Goal: Task Accomplishment & Management: Complete application form

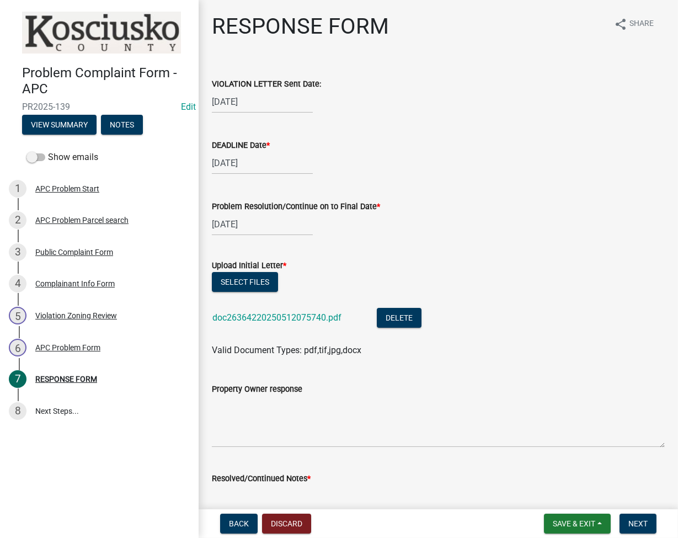
scroll to position [147, 0]
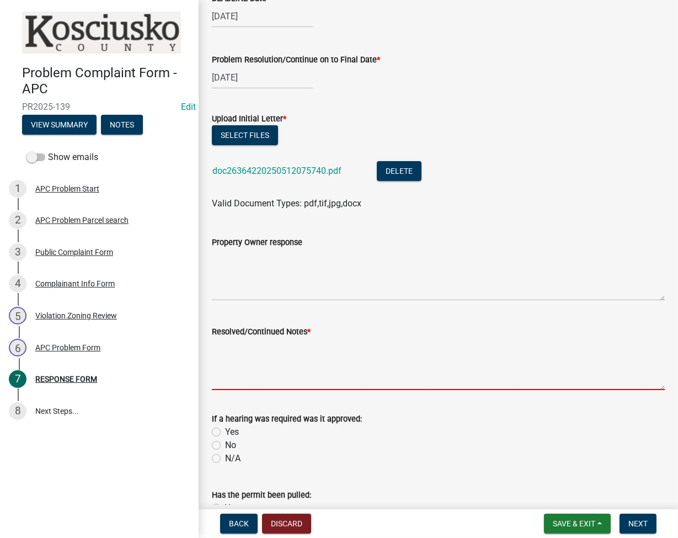
click at [316, 360] on textarea "Resolved/Continued Notes *" at bounding box center [438, 364] width 453 height 52
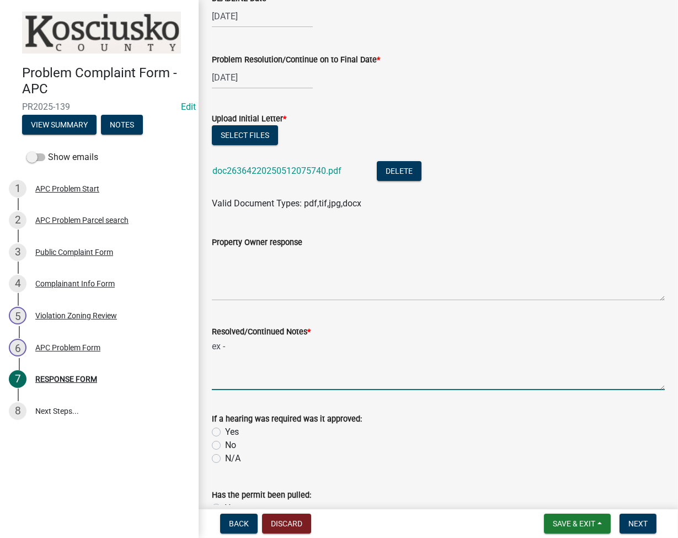
click at [321, 368] on textarea "ex -" at bounding box center [438, 364] width 453 height 52
click at [321, 369] on textarea "ex -" at bounding box center [438, 364] width 453 height 52
type textarea "EX 2025-54 DENIED TO CHICKENS TO BE REMOVED"
click at [225, 444] on label "No" at bounding box center [230, 444] width 11 height 13
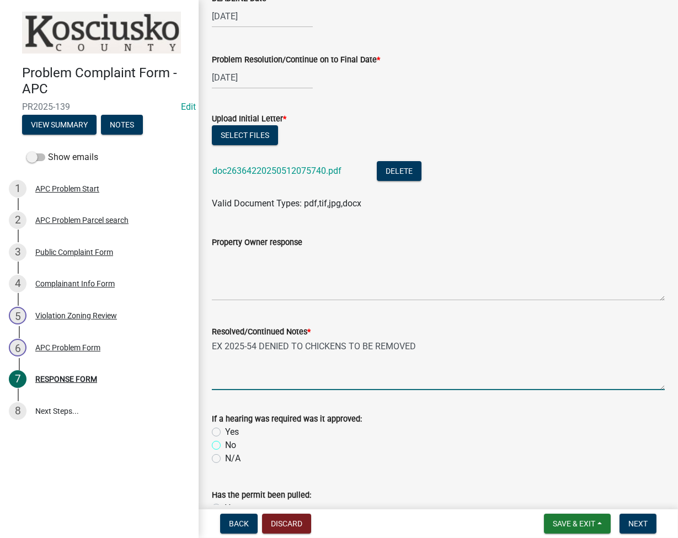
click at [225, 444] on input "No" at bounding box center [228, 441] width 7 height 7
radio input "true"
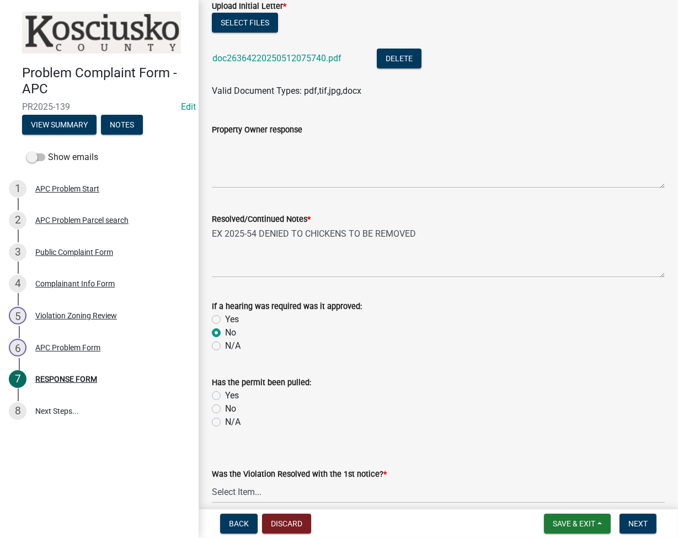
scroll to position [309, 0]
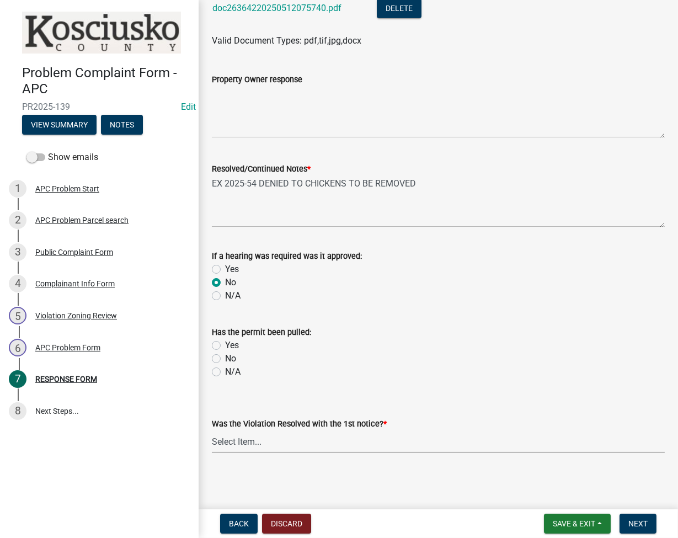
click at [332, 439] on select "Select Item... Yes No N/A" at bounding box center [438, 441] width 453 height 23
click at [212, 430] on select "Select Item... Yes No N/A" at bounding box center [438, 441] width 453 height 23
select select "d062c417-95db-497a-9398-920c005df4db"
click at [637, 527] on span "Next" at bounding box center [637, 523] width 19 height 9
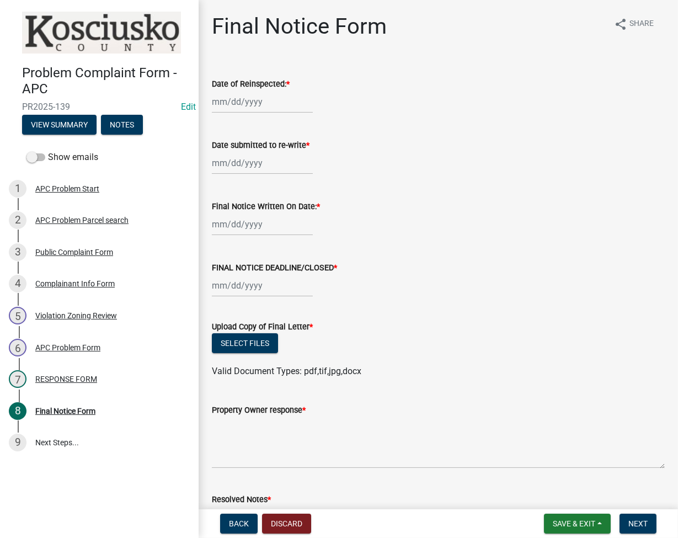
click at [230, 97] on div at bounding box center [262, 101] width 101 height 23
select select "9"
select select "2025"
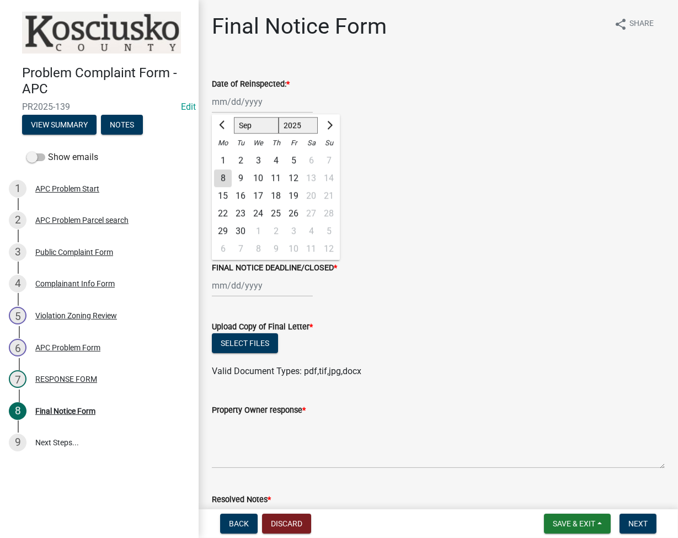
click at [227, 176] on div "8" at bounding box center [223, 178] width 18 height 18
type input "[DATE]"
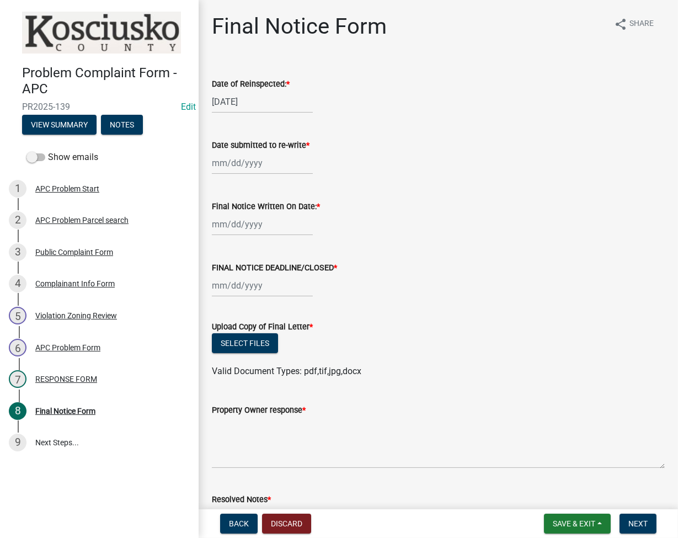
click at [227, 164] on div at bounding box center [262, 163] width 101 height 23
select select "9"
select select "2025"
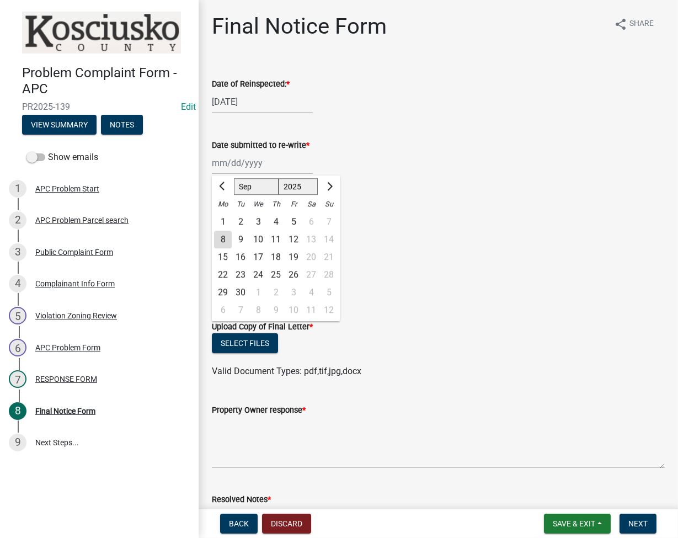
click at [222, 226] on div "1" at bounding box center [223, 222] width 18 height 18
type input "09/01/2025"
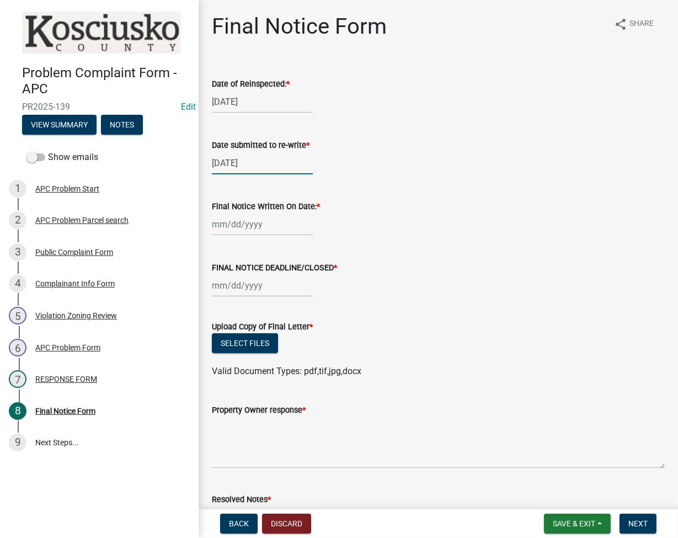
click at [226, 164] on div "09/01/2025" at bounding box center [262, 163] width 101 height 23
select select "9"
select select "2025"
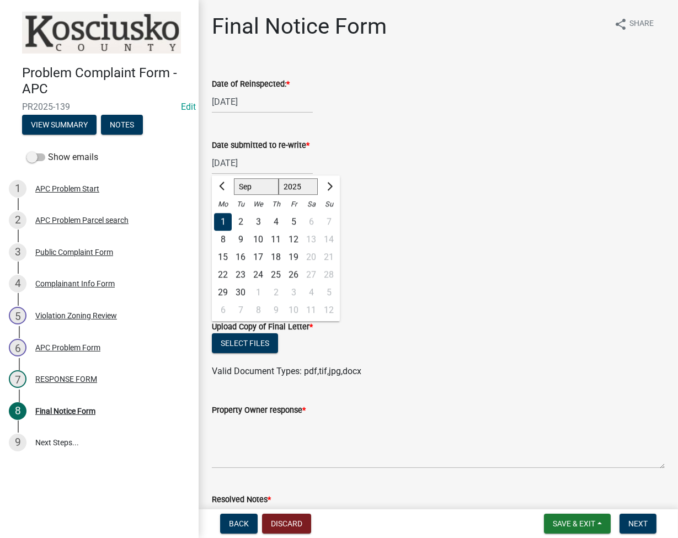
click at [223, 239] on div "8" at bounding box center [223, 239] width 18 height 18
type input "[DATE]"
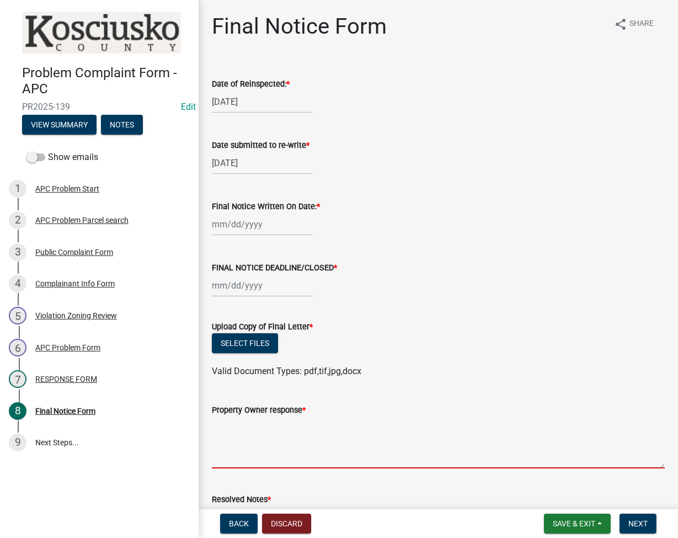
click at [276, 433] on textarea "Property Owner response *" at bounding box center [438, 442] width 453 height 52
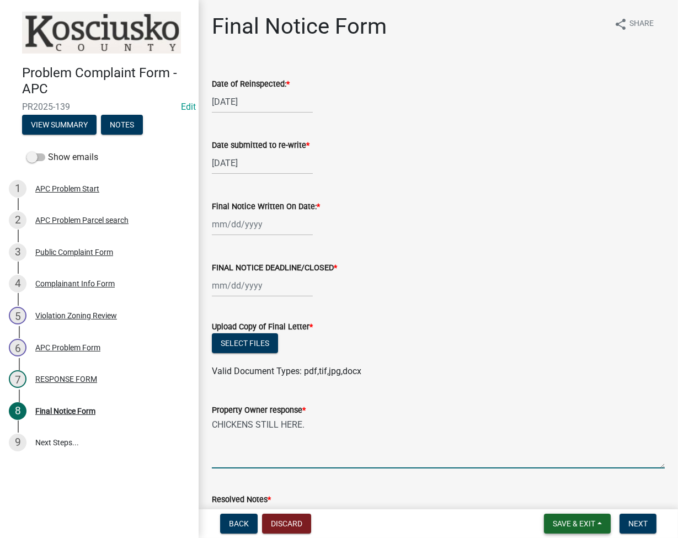
type textarea "CHICKENS STILL HERE."
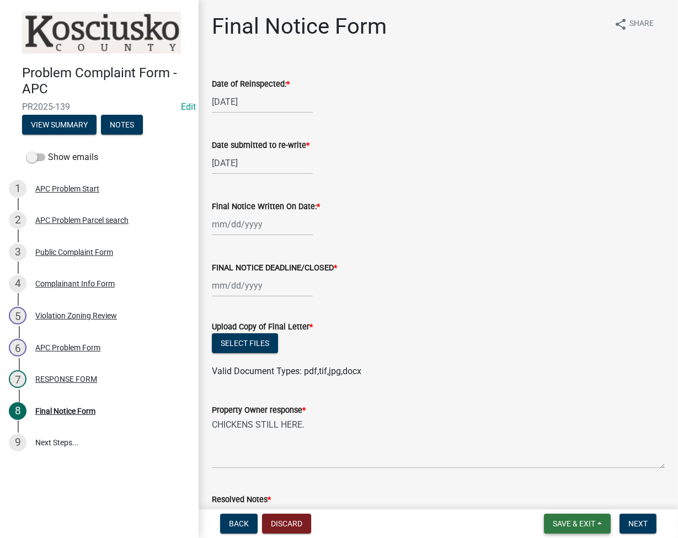
click at [562, 523] on span "Save & Exit" at bounding box center [573, 523] width 42 height 9
click at [545, 493] on button "Save & Exit" at bounding box center [566, 494] width 88 height 26
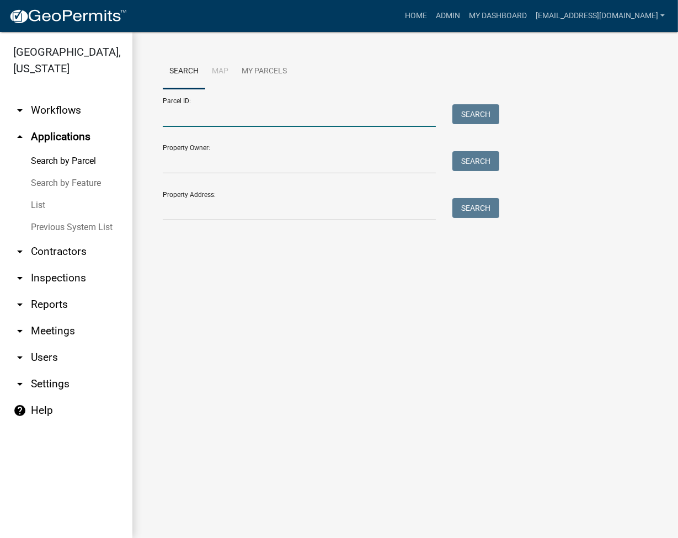
click at [255, 121] on input "Parcel ID:" at bounding box center [299, 115] width 273 height 23
type input "008-021-002.I1A"
click at [474, 110] on button "Search" at bounding box center [475, 114] width 47 height 20
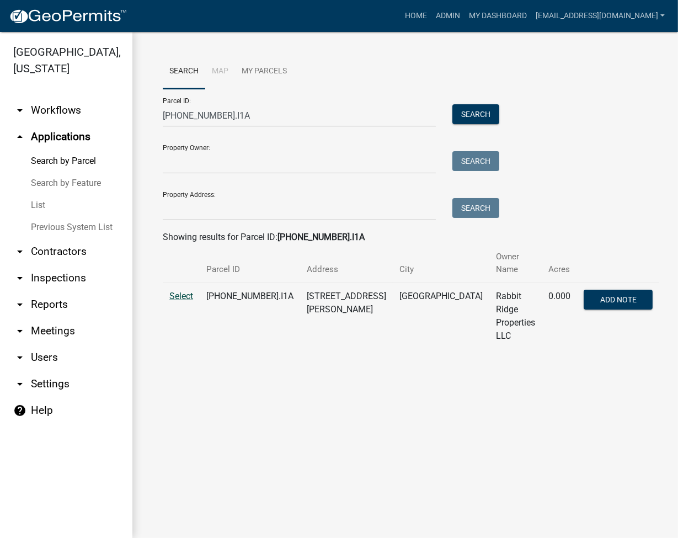
click at [190, 291] on span "Select" at bounding box center [181, 296] width 24 height 10
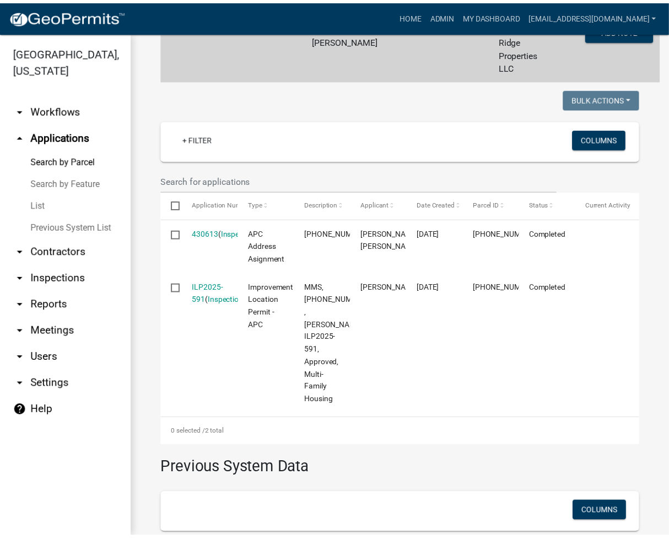
scroll to position [362, 0]
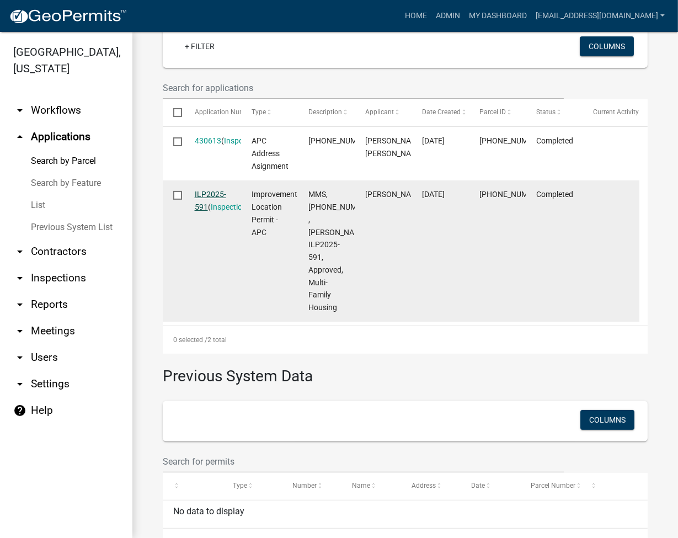
click at [221, 190] on link "ILP2025-591" at bounding box center [210, 201] width 31 height 22
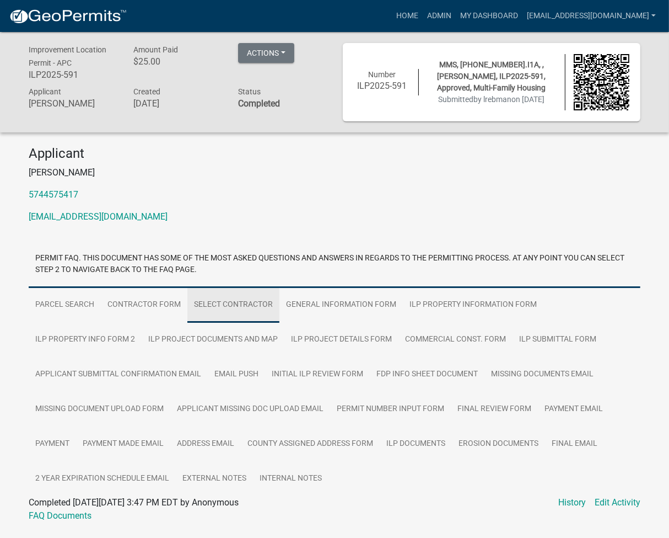
click at [227, 306] on link "Select contractor" at bounding box center [233, 304] width 92 height 35
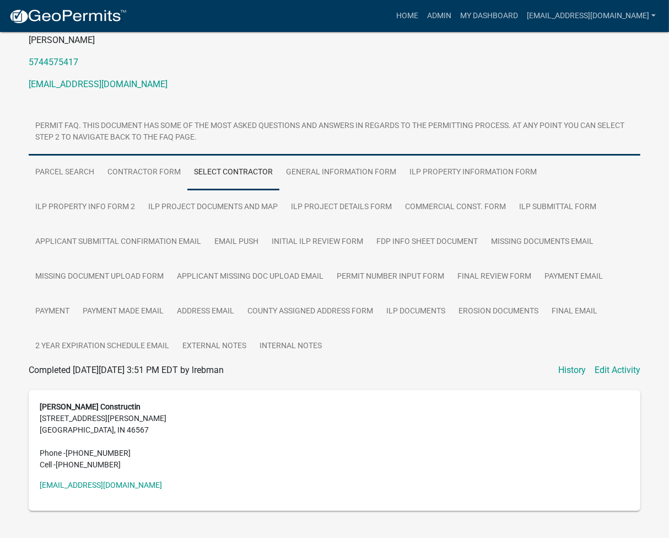
scroll to position [151, 0]
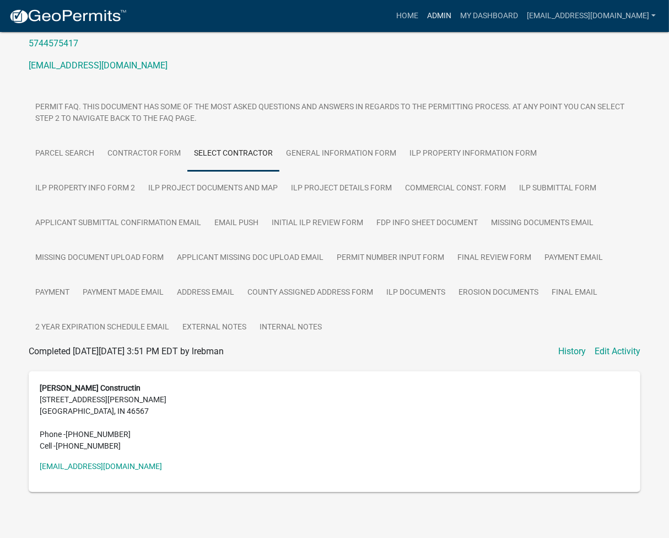
click at [456, 12] on link "Admin" at bounding box center [439, 16] width 33 height 21
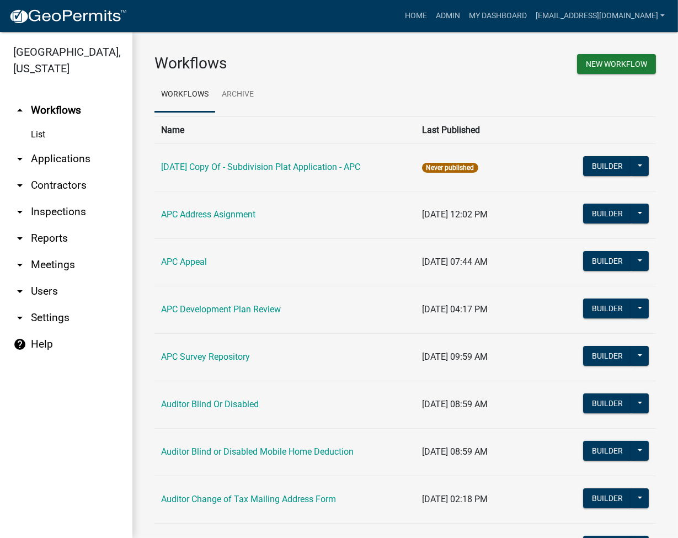
click at [70, 158] on link "arrow_drop_down Applications" at bounding box center [66, 159] width 132 height 26
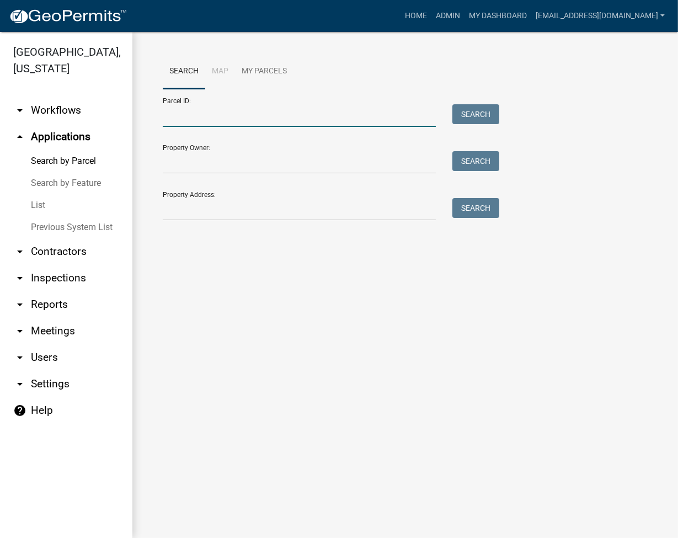
click at [181, 122] on input "Parcel ID:" at bounding box center [299, 115] width 273 height 23
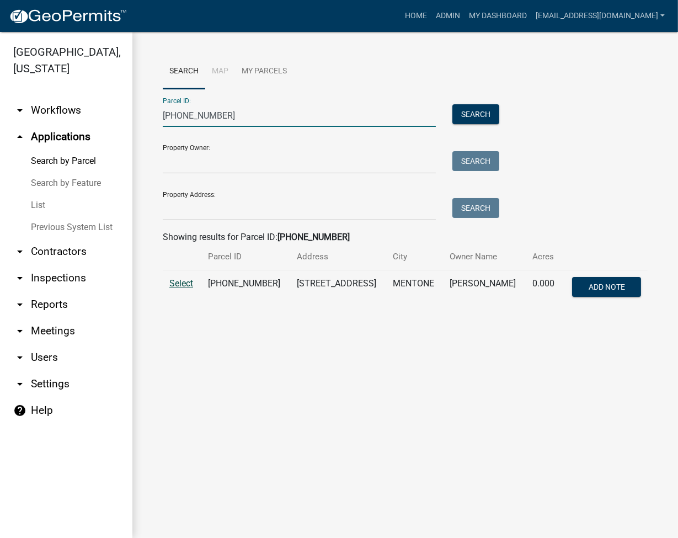
type input "025-006-261"
click at [180, 288] on td "Select" at bounding box center [182, 288] width 39 height 36
click at [178, 284] on span "Select" at bounding box center [181, 283] width 24 height 10
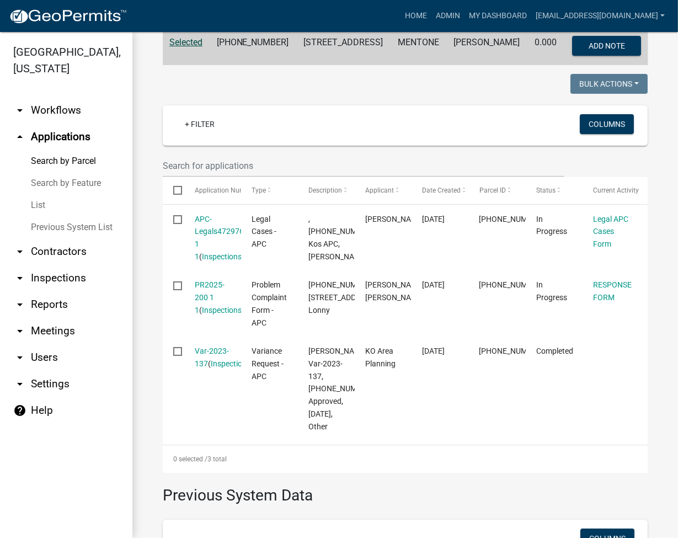
scroll to position [294, 0]
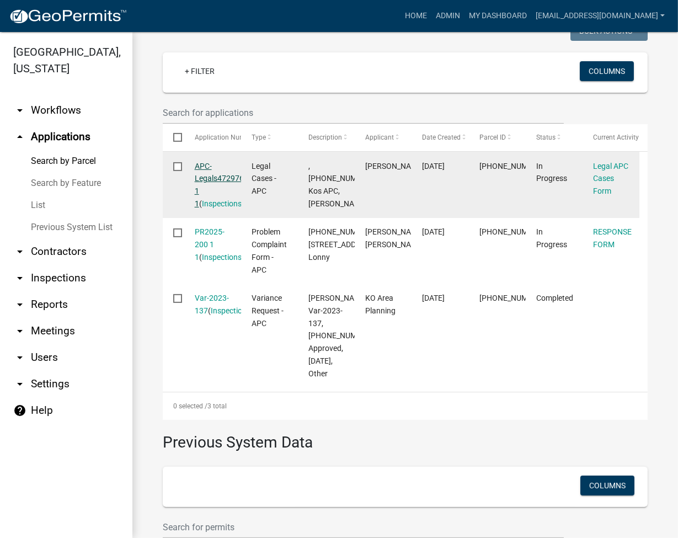
click at [202, 166] on link "APC-Legals472976 1 1" at bounding box center [219, 185] width 49 height 46
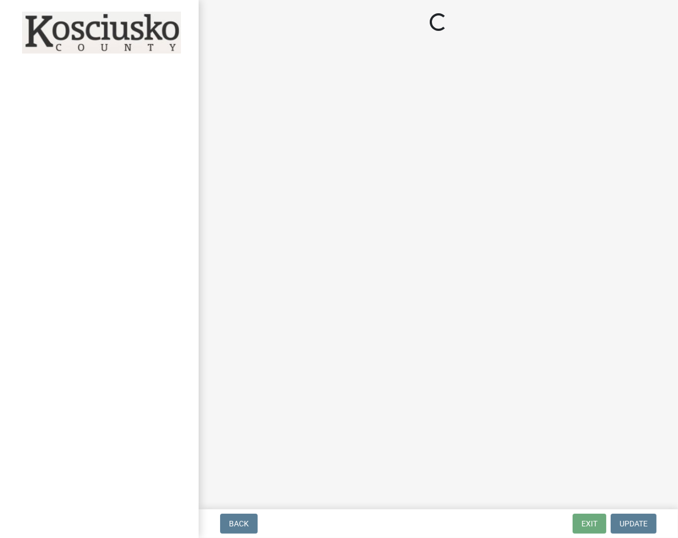
select select "36428df0-c142-4410-ae7d-38c1187f24f0"
select select "252b2e06-3493-4c12-9793-c41fa11d0633"
select select "9e119c97-e3d2-475a-b64f-addea3b4877a"
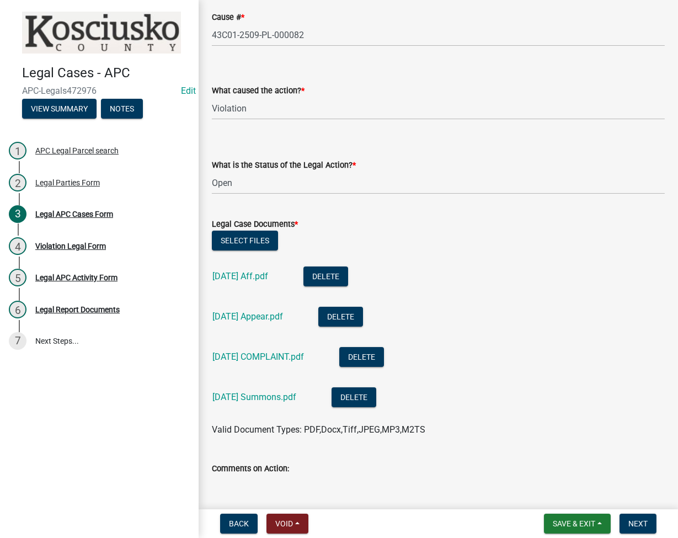
scroll to position [276, 0]
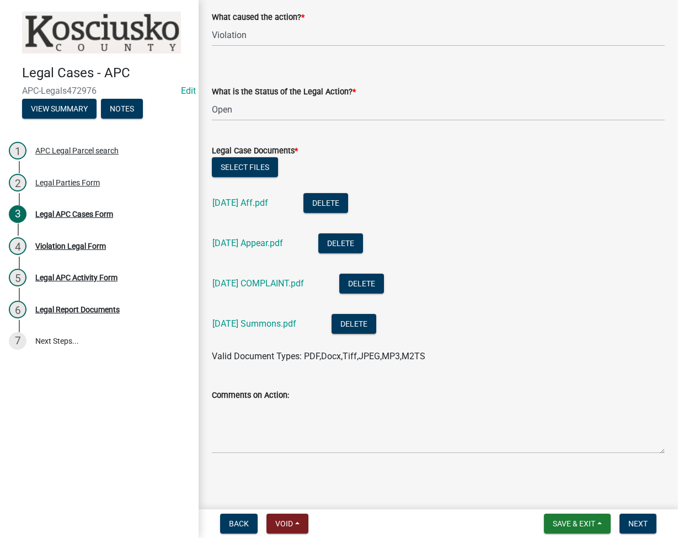
click at [496, 529] on div "Back Void Withdraw Lock Expire Void Save & Exit Save Save & Exit Next" at bounding box center [437, 523] width 461 height 20
click at [582, 515] on button "Save & Exit" at bounding box center [577, 523] width 67 height 20
click at [564, 495] on button "Save & Exit" at bounding box center [566, 494] width 88 height 26
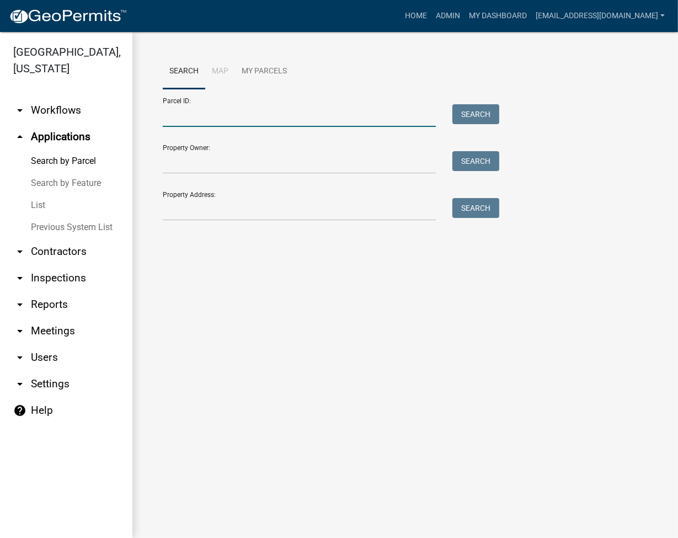
click at [179, 119] on input "Parcel ID:" at bounding box center [299, 115] width 273 height 23
paste input "017-088-001"
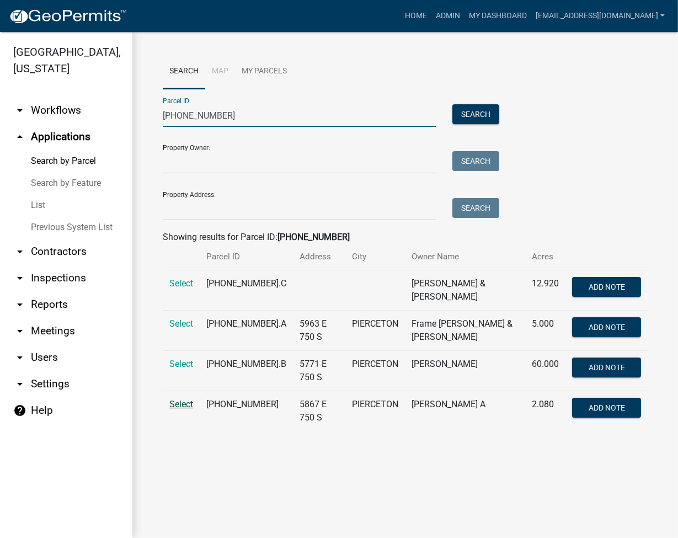
click at [169, 399] on span "Select" at bounding box center [181, 404] width 24 height 10
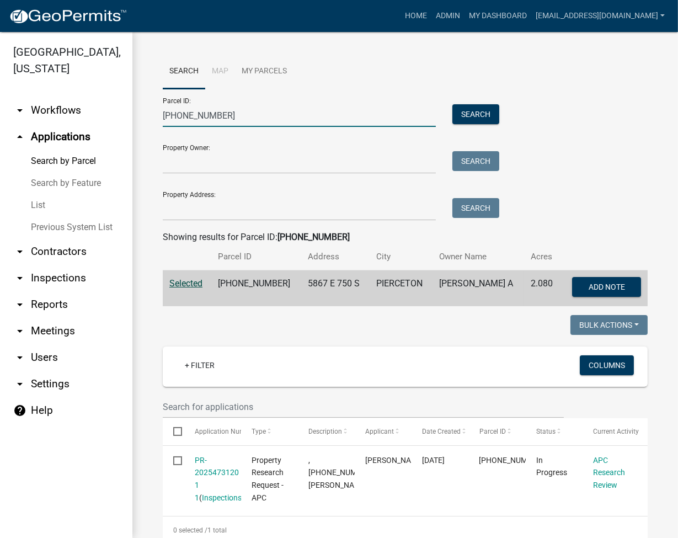
click at [188, 117] on input "017-088-001" at bounding box center [299, 115] width 273 height 23
click at [189, 117] on input "017-088-001" at bounding box center [299, 115] width 273 height 23
paste input "27-075-005"
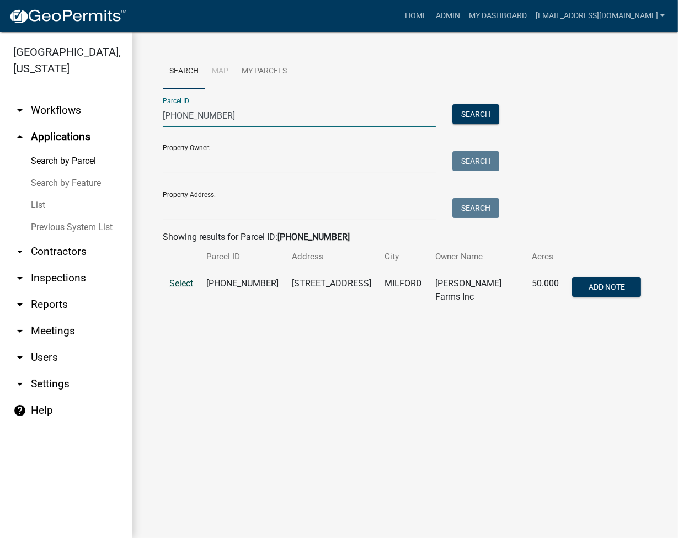
type input "027-075-005"
click at [183, 281] on span "Select" at bounding box center [181, 283] width 24 height 10
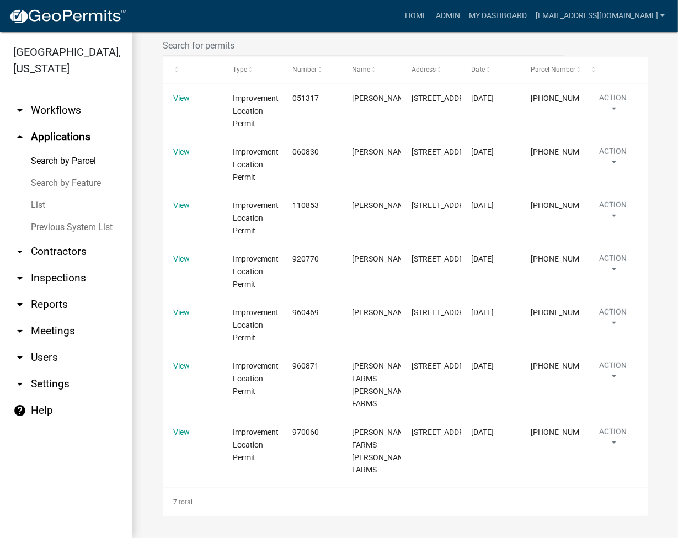
scroll to position [1044, 0]
click at [354, 20] on div "Home Admin My Dashboard ltaylor@kcgov.com Admin Account Logout" at bounding box center [402, 16] width 533 height 21
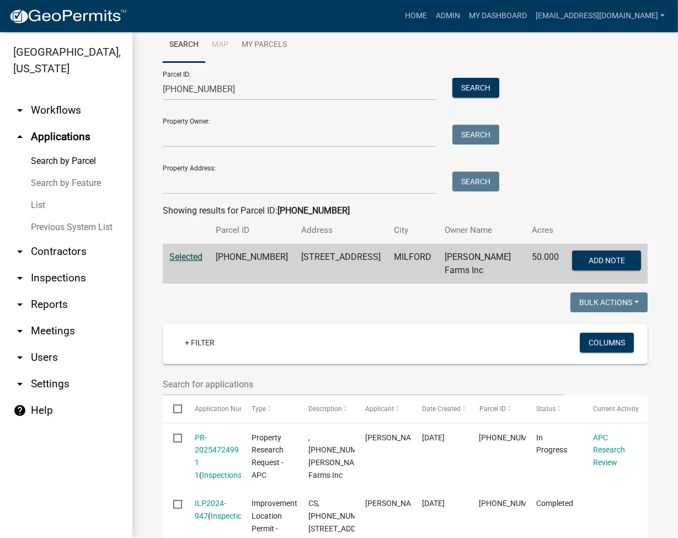
scroll to position [0, 0]
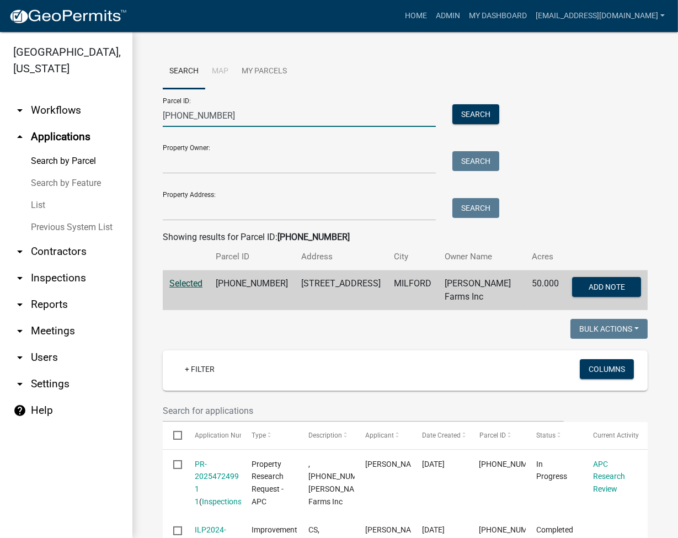
click at [194, 112] on input "027-075-005" at bounding box center [299, 115] width 273 height 23
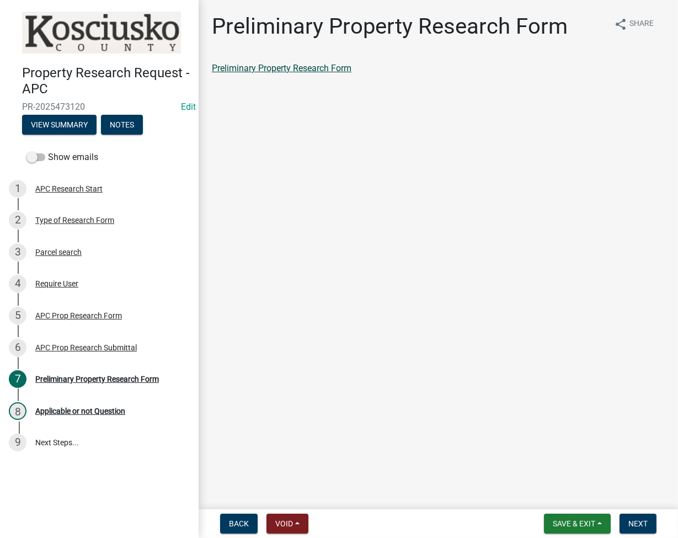
click at [270, 69] on link "Preliminary Property Research Form" at bounding box center [281, 68] width 139 height 10
click at [636, 517] on button "Next" at bounding box center [637, 523] width 37 height 20
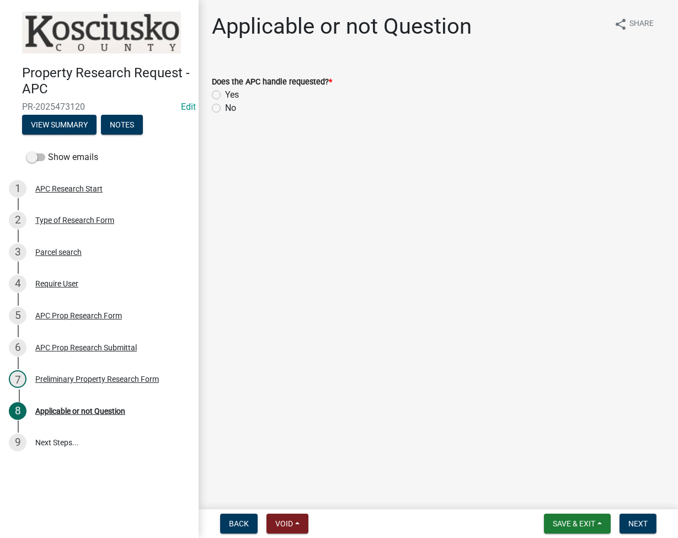
click at [225, 92] on label "Yes" at bounding box center [232, 94] width 14 height 13
click at [225, 92] on input "Yes" at bounding box center [228, 91] width 7 height 7
radio input "true"
click at [636, 524] on span "Next" at bounding box center [637, 523] width 19 height 9
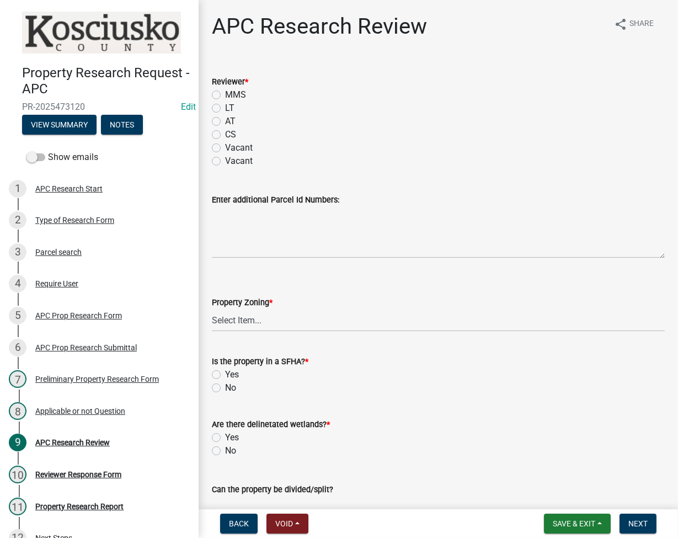
click at [225, 108] on label "LT" at bounding box center [229, 107] width 9 height 13
click at [225, 108] on input "LT" at bounding box center [228, 104] width 7 height 7
radio input "true"
click at [251, 316] on select "Select Item... Agricultural Agricultural 2 Residential Commercial Industrial 1 …" at bounding box center [438, 320] width 453 height 23
click at [212, 309] on select "Select Item... Agricultural Agricultural 2 Residential Commercial Industrial 1 …" at bounding box center [438, 320] width 453 height 23
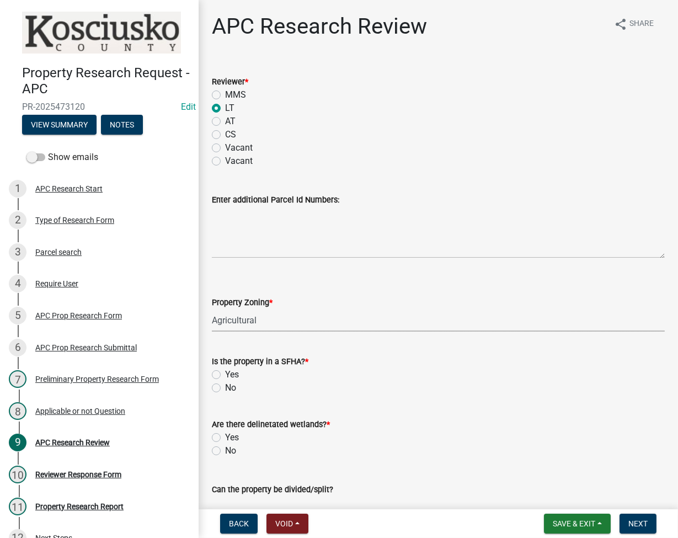
select select "fa378ffa-5b76-4540-9014-3a35c1b5764a"
click at [225, 383] on label "No" at bounding box center [230, 387] width 11 height 13
click at [225, 383] on input "No" at bounding box center [228, 384] width 7 height 7
radio input "true"
click at [217, 443] on div "Yes" at bounding box center [438, 437] width 453 height 13
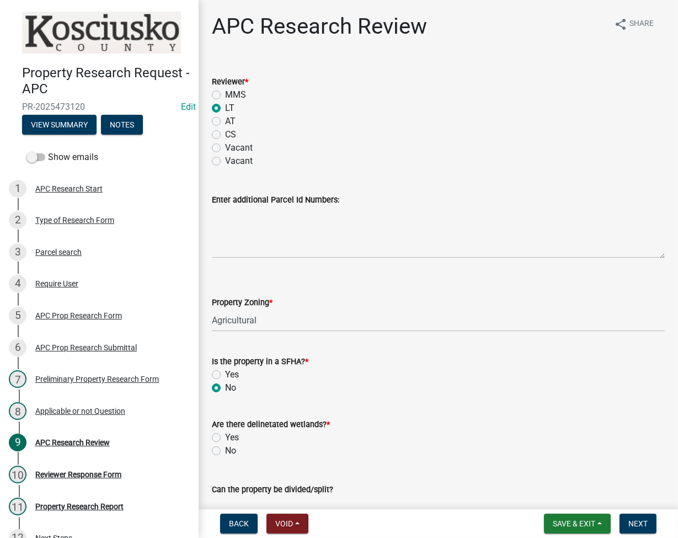
click at [225, 451] on label "No" at bounding box center [230, 450] width 11 height 13
click at [225, 451] on input "No" at bounding box center [228, 447] width 7 height 7
radio input "true"
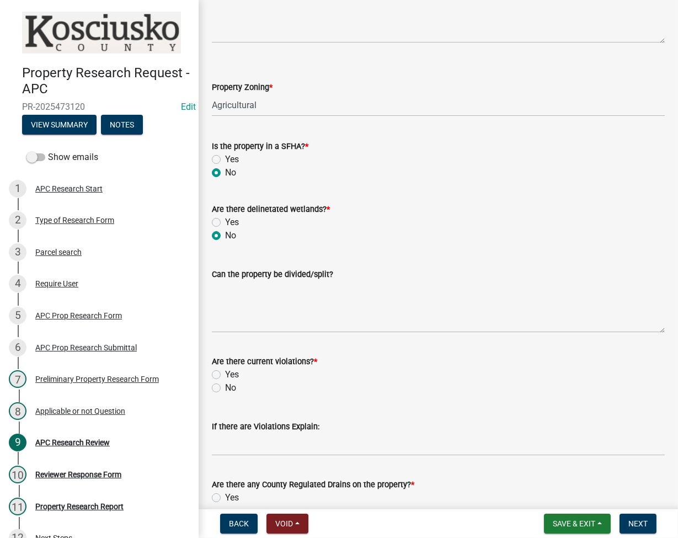
scroll to position [294, 0]
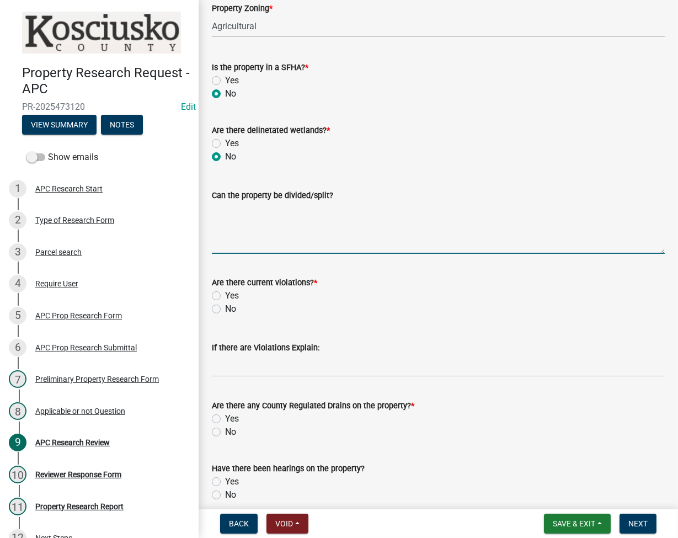
click at [228, 243] on textarea "Can the property be divided/split?" at bounding box center [438, 228] width 453 height 52
type textarea "No all tracts under 20 ac have been taken"
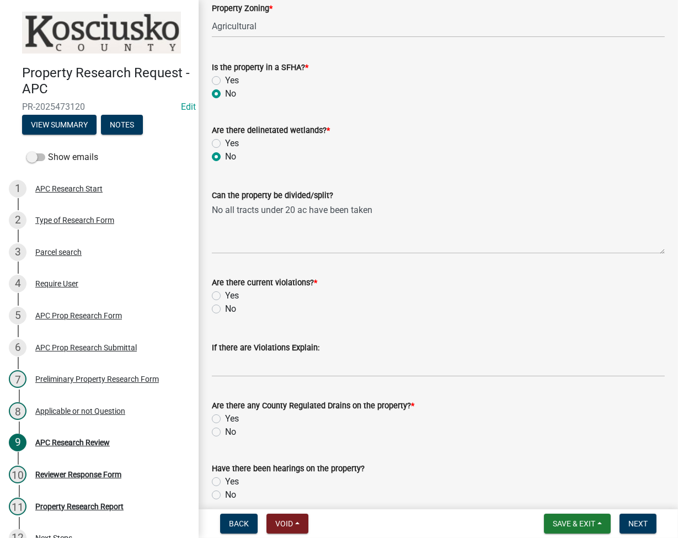
click at [225, 309] on label "No" at bounding box center [230, 308] width 11 height 13
click at [225, 309] on input "No" at bounding box center [228, 305] width 7 height 7
radio input "true"
click at [225, 432] on label "No" at bounding box center [230, 431] width 11 height 13
click at [225, 432] on input "No" at bounding box center [228, 428] width 7 height 7
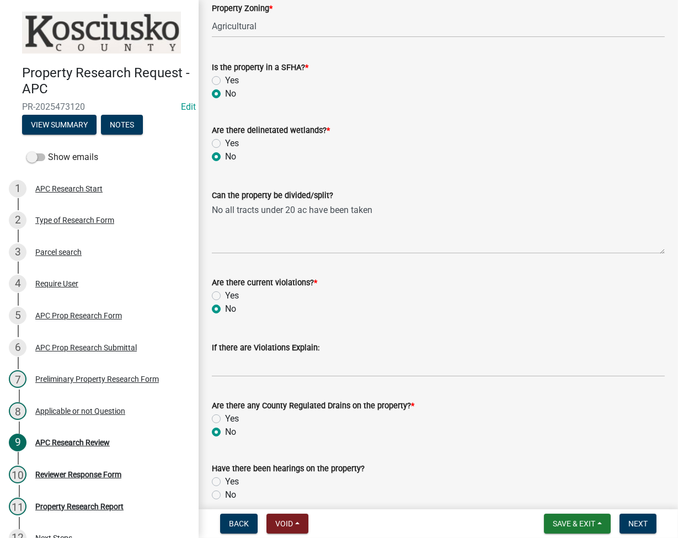
radio input "true"
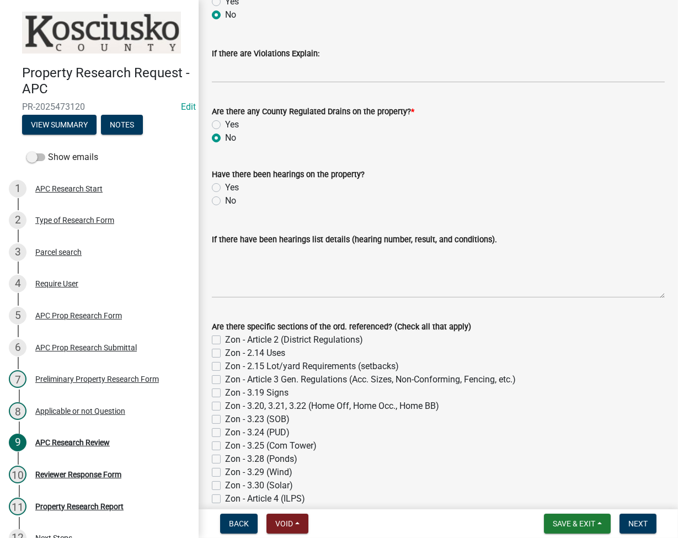
click at [225, 198] on label "No" at bounding box center [230, 200] width 11 height 13
click at [225, 198] on input "No" at bounding box center [228, 197] width 7 height 7
radio input "true"
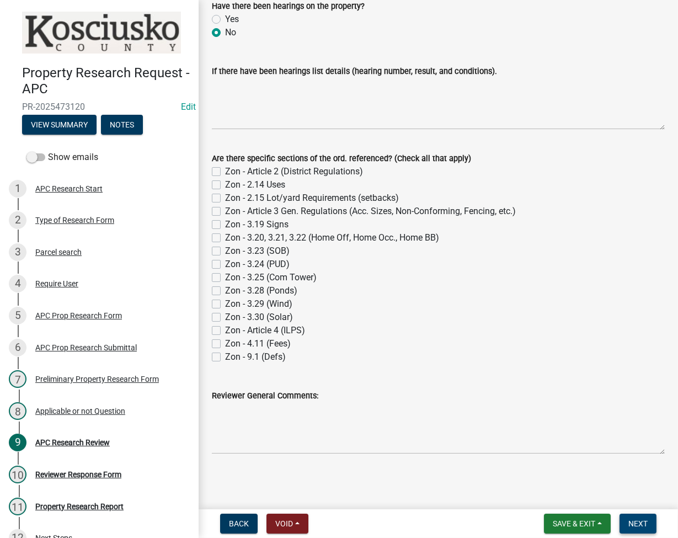
click at [649, 524] on button "Next" at bounding box center [637, 523] width 37 height 20
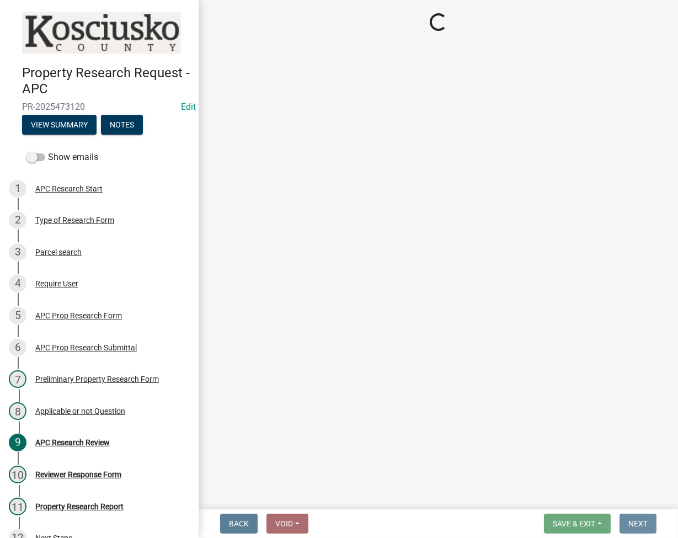
scroll to position [0, 0]
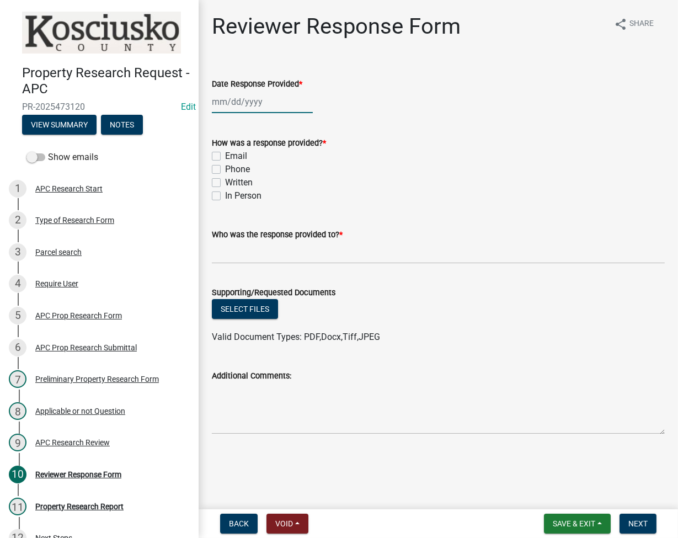
click at [237, 109] on div at bounding box center [262, 101] width 101 height 23
select select "9"
select select "2025"
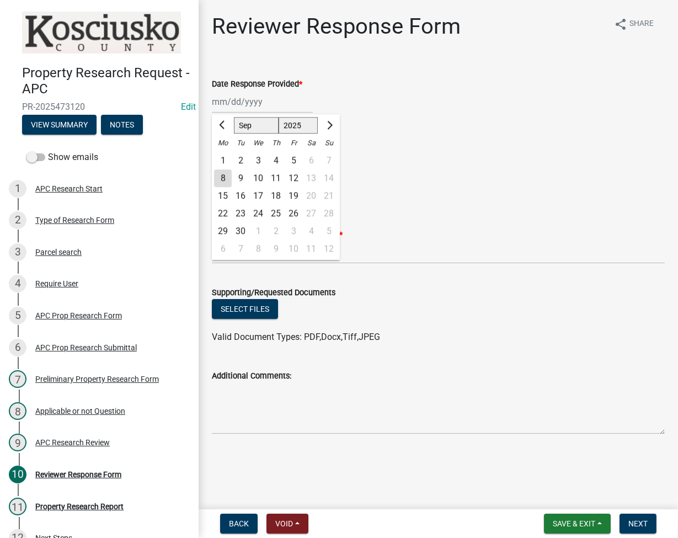
click at [222, 185] on div "8" at bounding box center [223, 178] width 18 height 18
type input "09/08/2025"
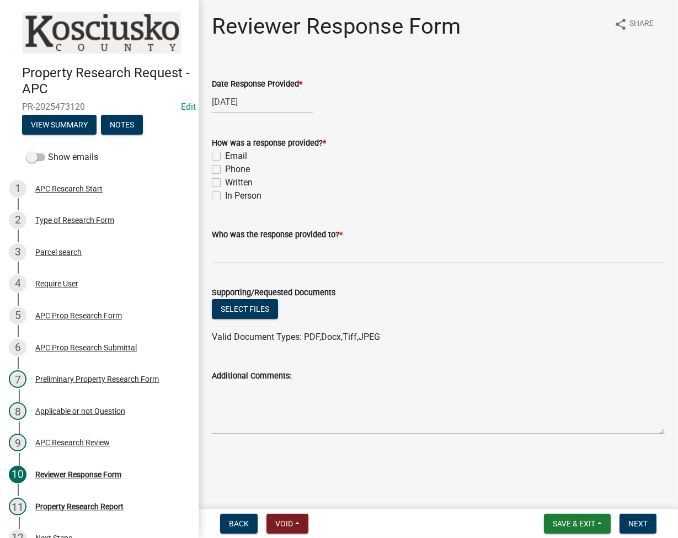
click at [225, 152] on label "Email" at bounding box center [236, 155] width 22 height 13
click at [225, 152] on input "Email" at bounding box center [228, 152] width 7 height 7
checkbox input "true"
checkbox input "false"
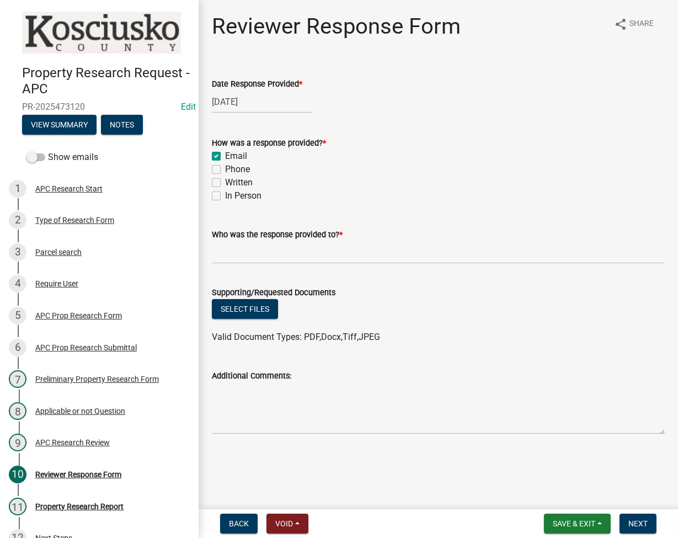
checkbox input "false"
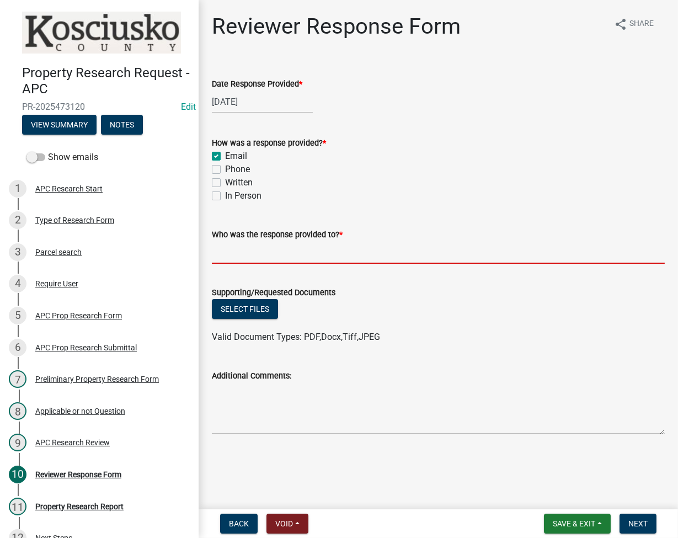
click at [288, 249] on input "Who was the response provided to? *" at bounding box center [438, 252] width 453 height 23
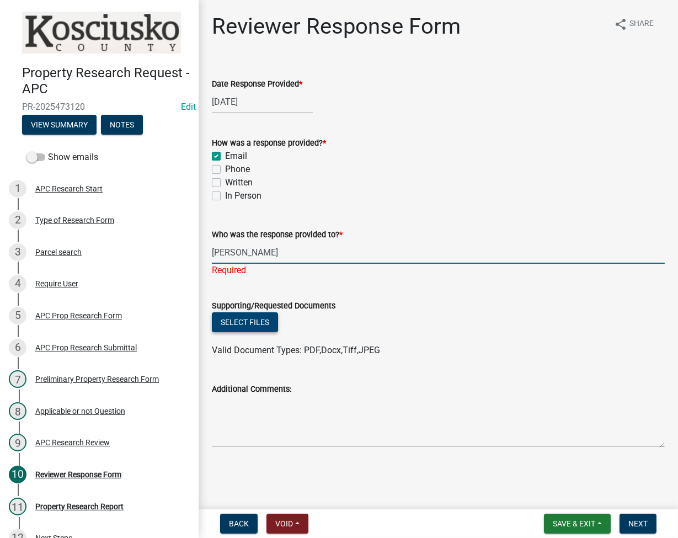
type input "Debra Reed"
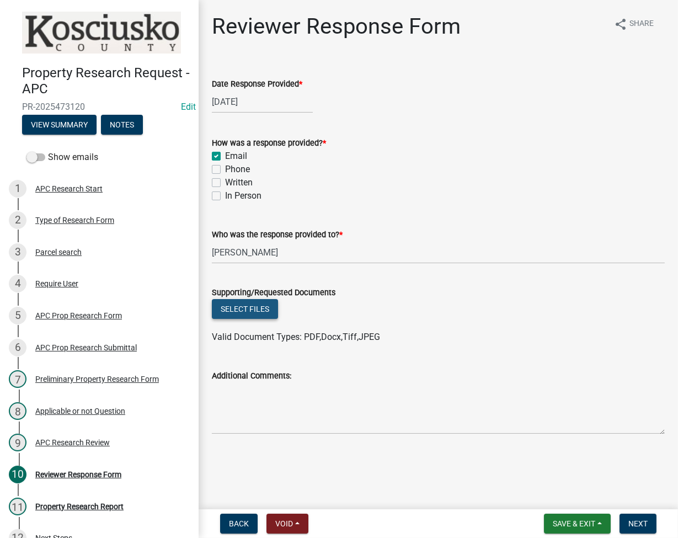
click at [250, 314] on button "Select files" at bounding box center [245, 309] width 66 height 20
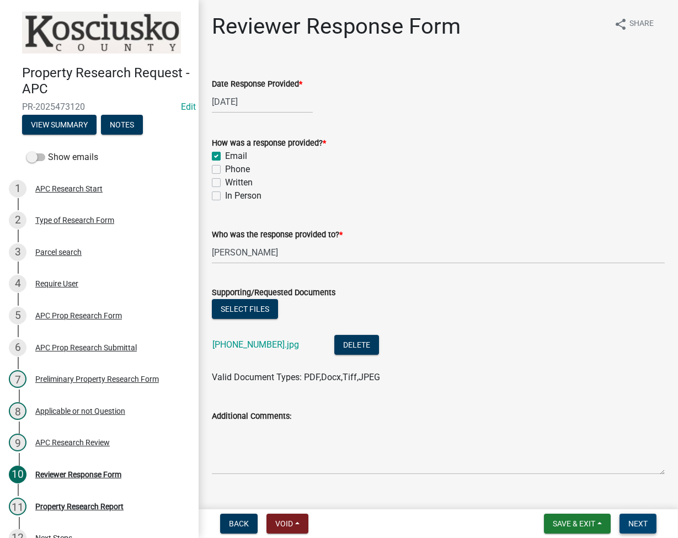
click at [636, 521] on span "Next" at bounding box center [637, 523] width 19 height 9
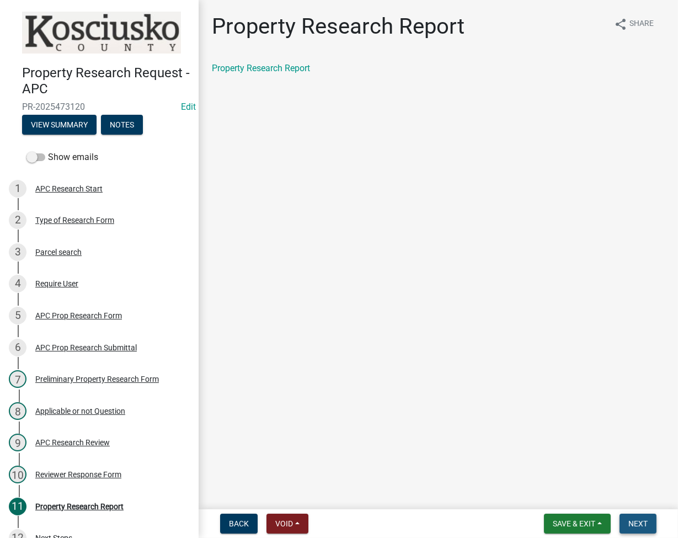
click at [644, 522] on span "Next" at bounding box center [637, 523] width 19 height 9
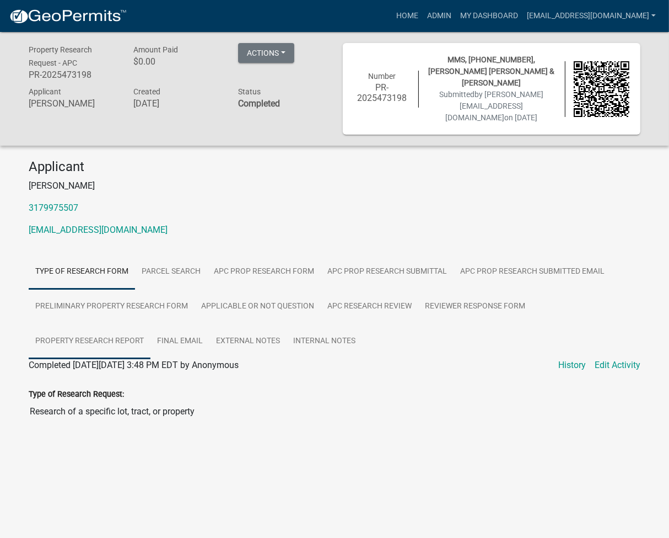
click at [114, 327] on link "Property Research Report" at bounding box center [90, 341] width 122 height 35
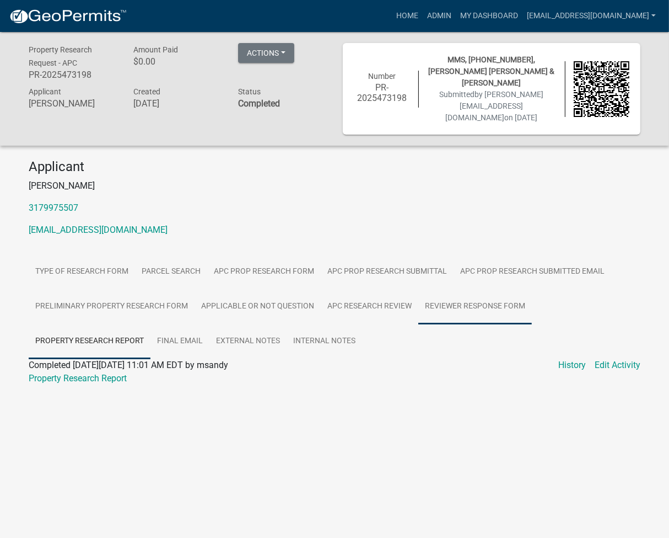
click at [468, 291] on link "Reviewer Response Form" at bounding box center [475, 306] width 114 height 35
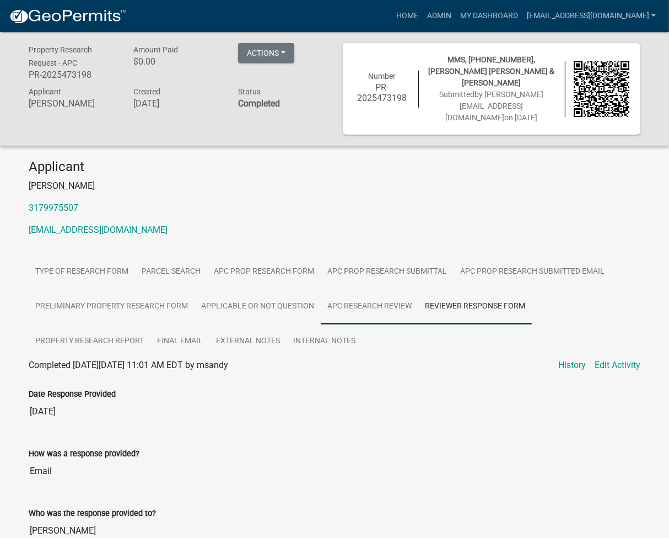
click at [368, 293] on link "APC Research Review" at bounding box center [370, 306] width 98 height 35
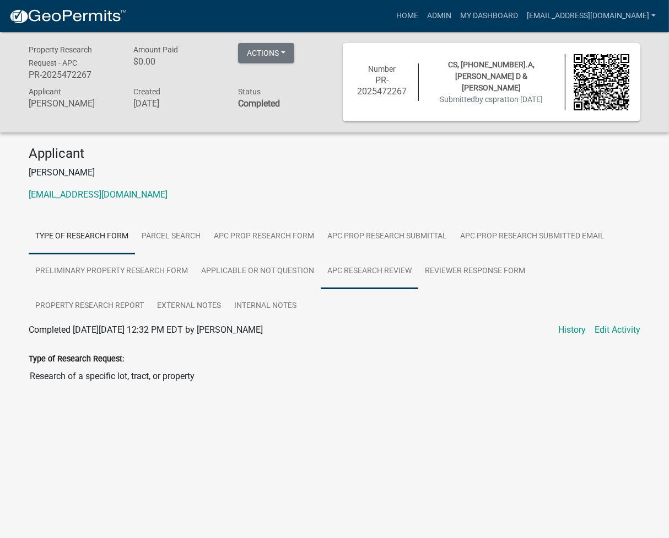
click at [380, 276] on link "APC Research Review" at bounding box center [370, 271] width 98 height 35
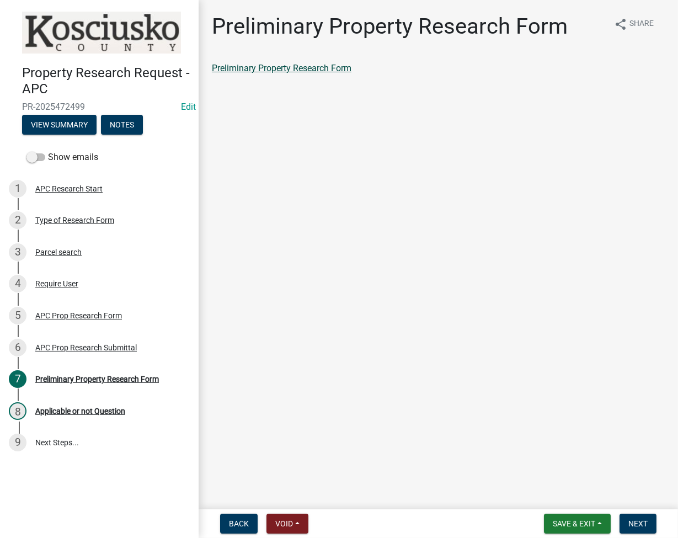
click at [282, 68] on link "Preliminary Property Research Form" at bounding box center [281, 68] width 139 height 10
click at [635, 522] on span "Next" at bounding box center [637, 523] width 19 height 9
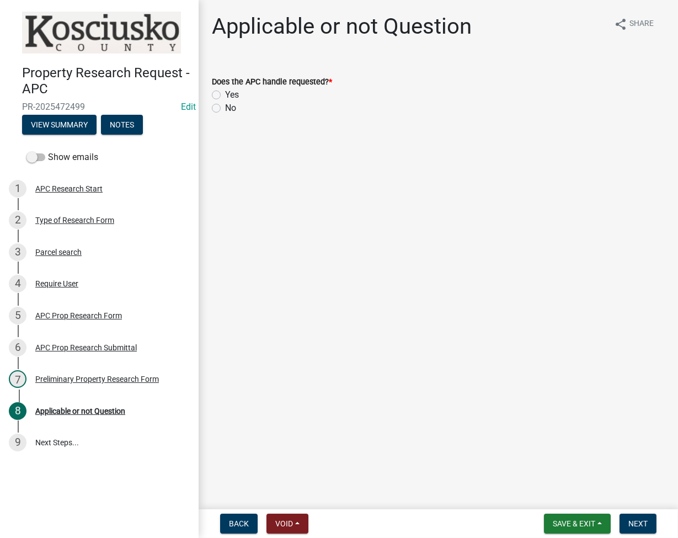
click at [225, 90] on label "Yes" at bounding box center [232, 94] width 14 height 13
click at [225, 90] on input "Yes" at bounding box center [228, 91] width 7 height 7
radio input "true"
click at [633, 522] on span "Next" at bounding box center [637, 523] width 19 height 9
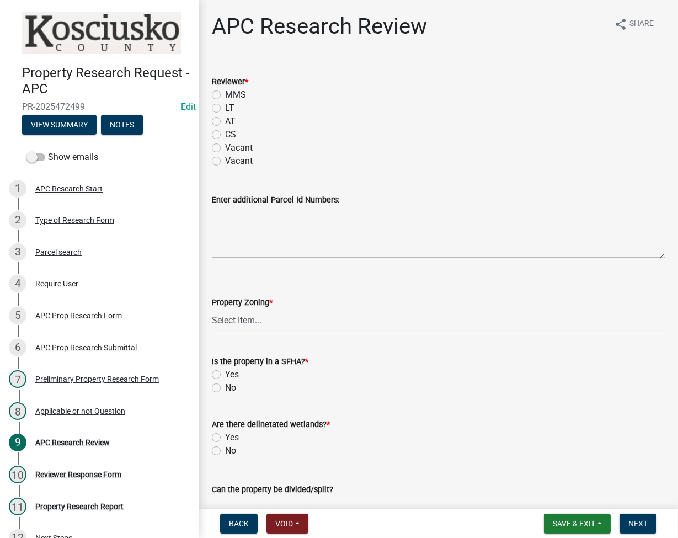
click at [222, 110] on div "LT" at bounding box center [438, 107] width 453 height 13
click at [225, 109] on label "LT" at bounding box center [229, 107] width 9 height 13
click at [225, 109] on input "LT" at bounding box center [228, 104] width 7 height 7
radio input "true"
click at [249, 324] on select "Select Item... Agricultural Agricultural 2 Residential Commercial Industrial 1 …" at bounding box center [438, 320] width 453 height 23
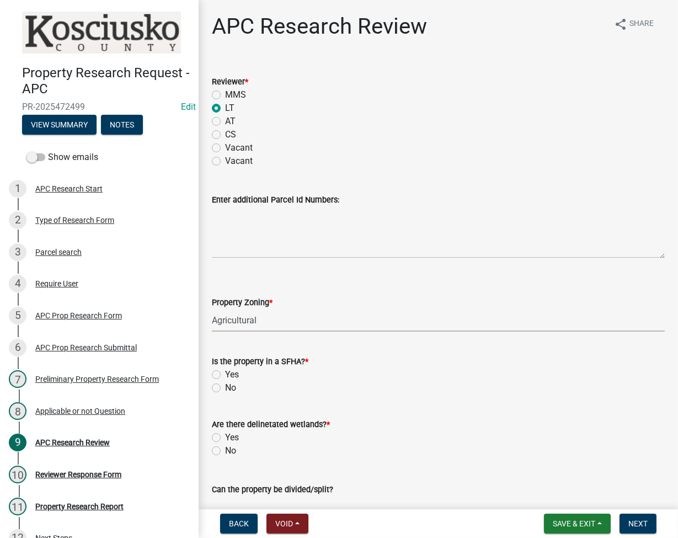
click at [212, 309] on select "Select Item... Agricultural Agricultural 2 Residential Commercial Industrial 1 …" at bounding box center [438, 320] width 453 height 23
select select "fa378ffa-5b76-4540-9014-3a35c1b5764a"
click at [225, 374] on label "Yes" at bounding box center [232, 374] width 14 height 13
click at [225, 374] on input "Yes" at bounding box center [228, 371] width 7 height 7
radio input "true"
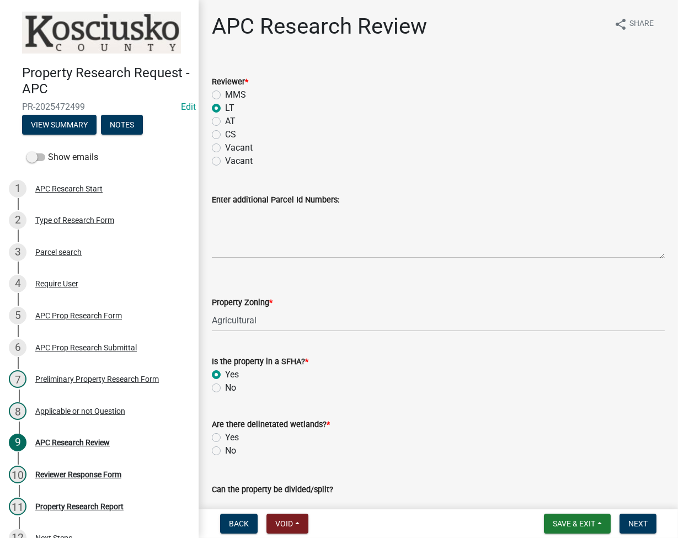
click at [225, 452] on label "No" at bounding box center [230, 450] width 11 height 13
click at [225, 451] on input "No" at bounding box center [228, 447] width 7 height 7
radio input "true"
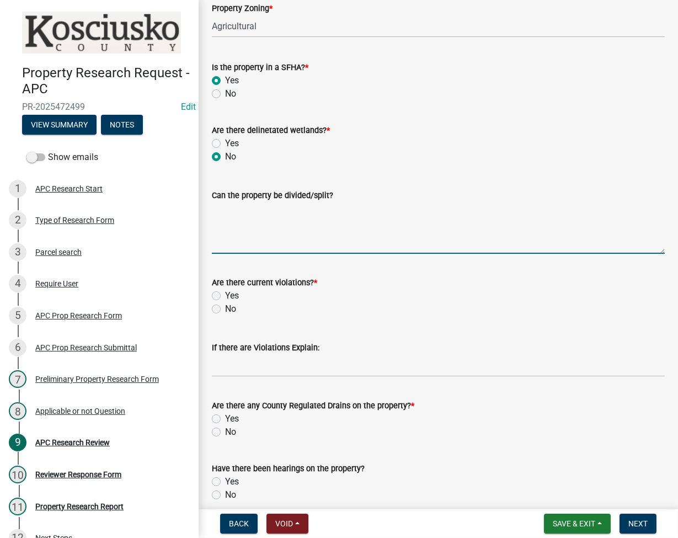
click at [286, 231] on textarea "Can the property be divided/split?" at bounding box center [438, 228] width 453 height 52
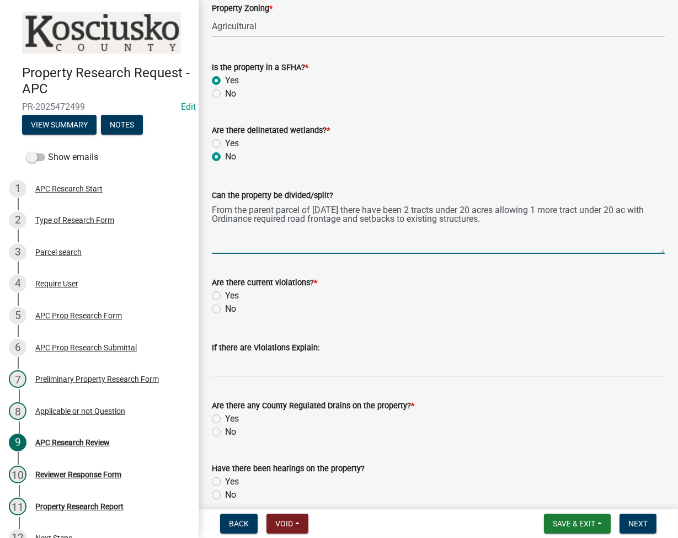
type textarea "From the parent parcel of 3/1/75 there have been 2 tracts under 20 acres allowi…"
click at [225, 308] on label "No" at bounding box center [230, 308] width 11 height 13
click at [225, 308] on input "No" at bounding box center [228, 305] width 7 height 7
radio input "true"
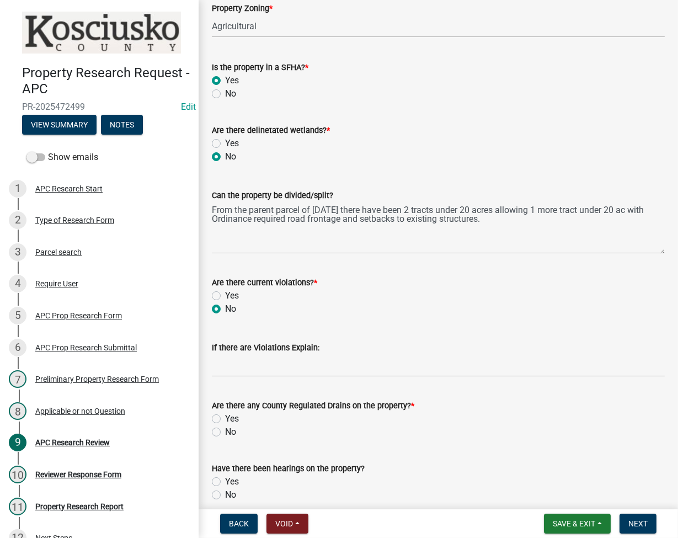
click at [225, 419] on label "Yes" at bounding box center [232, 418] width 14 height 13
click at [225, 419] on input "Yes" at bounding box center [228, 415] width 7 height 7
radio input "true"
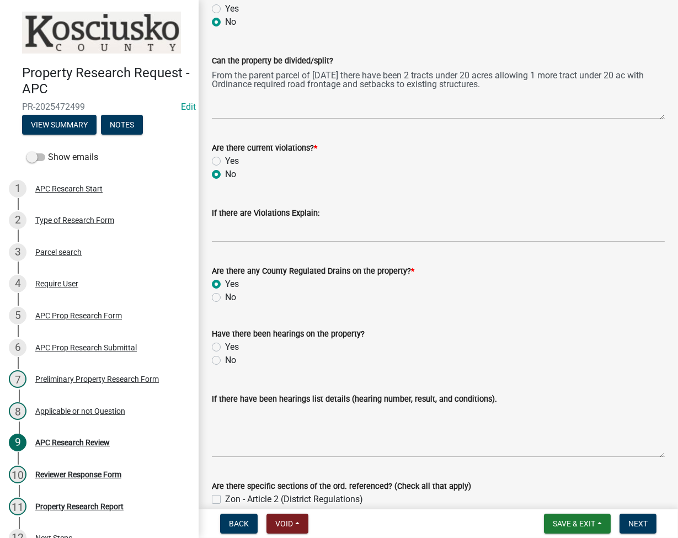
scroll to position [441, 0]
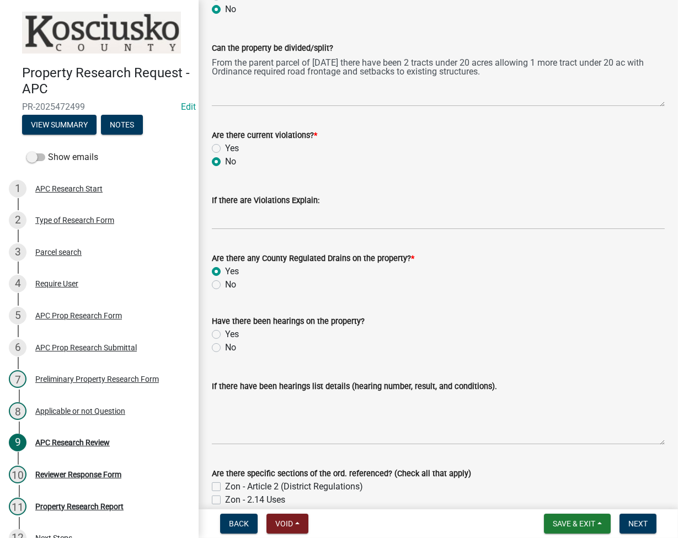
click at [225, 346] on label "No" at bounding box center [230, 347] width 11 height 13
click at [225, 346] on input "No" at bounding box center [228, 344] width 7 height 7
radio input "true"
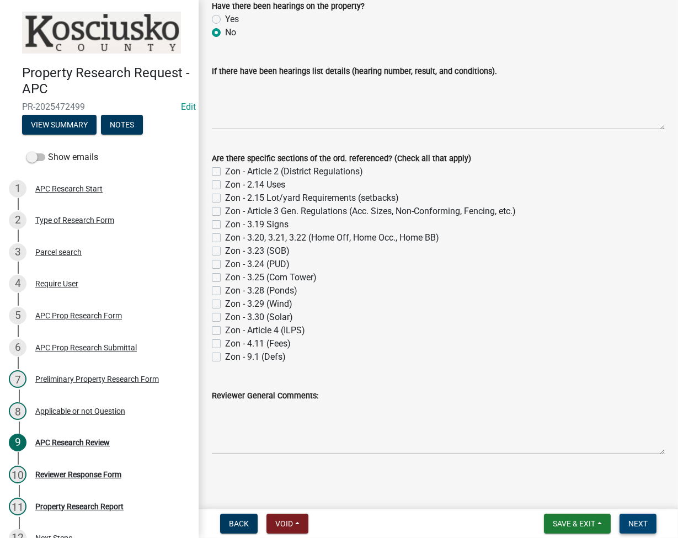
click at [635, 523] on span "Next" at bounding box center [637, 523] width 19 height 9
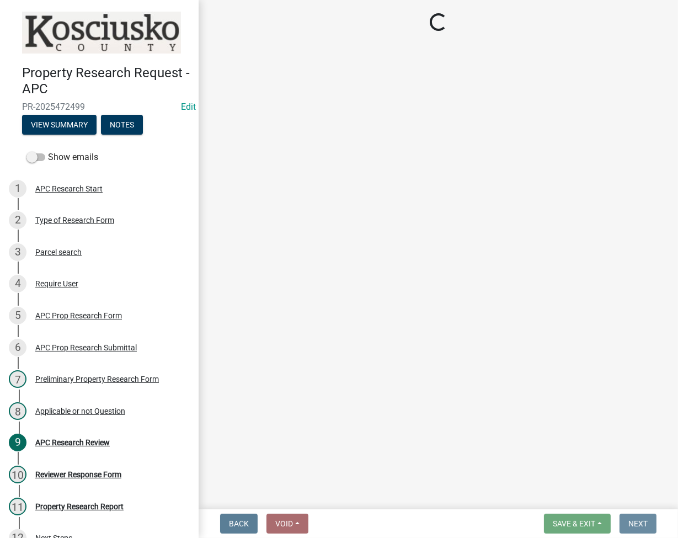
scroll to position [0, 0]
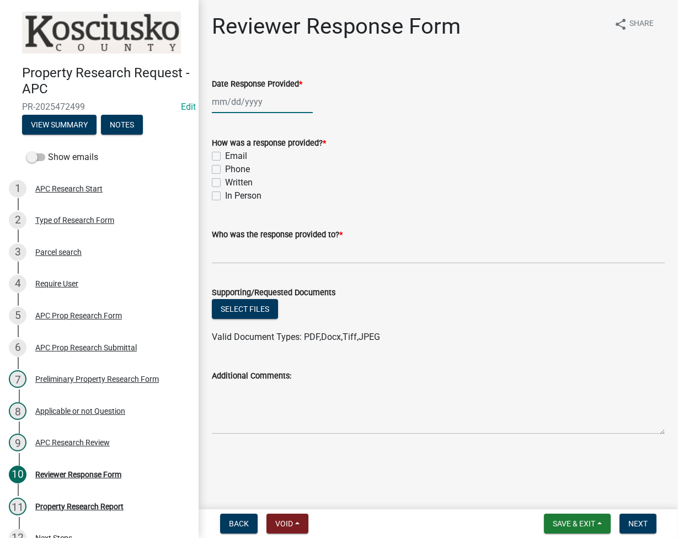
click at [241, 97] on div at bounding box center [262, 101] width 101 height 23
select select "9"
select select "2025"
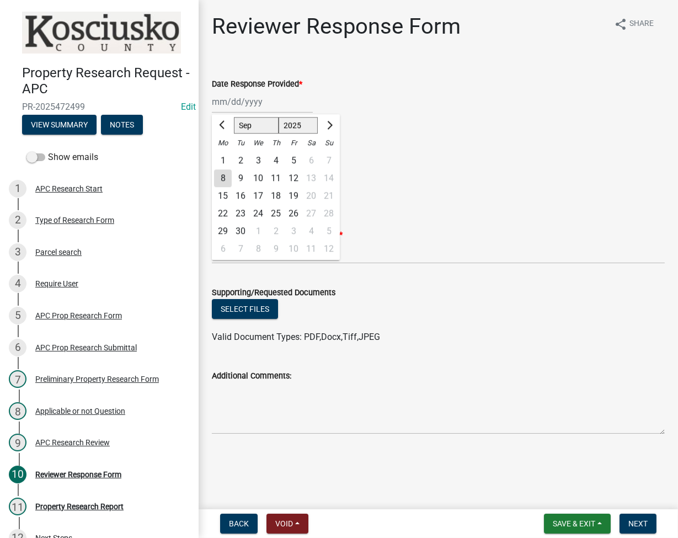
click at [216, 179] on div "8" at bounding box center [223, 178] width 18 height 18
type input "09/08/2025"
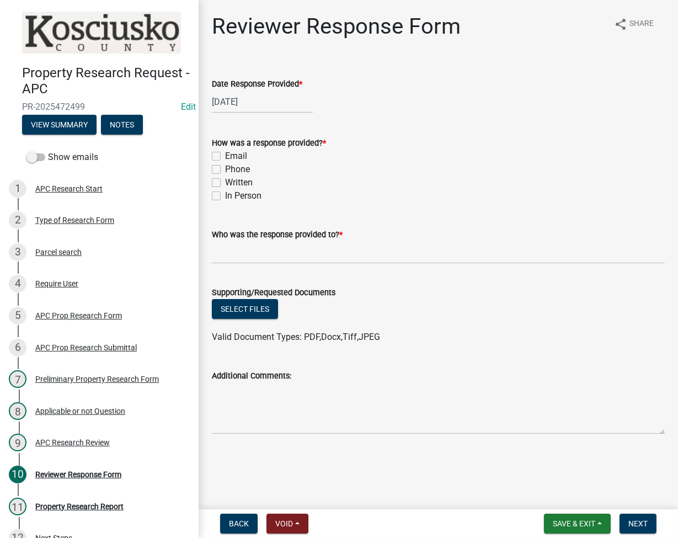
click at [211, 158] on div "How was a response provided? * Email Phone Written In Person" at bounding box center [437, 162] width 469 height 79
click at [225, 152] on label "Email" at bounding box center [236, 155] width 22 height 13
click at [225, 152] on input "Email" at bounding box center [228, 152] width 7 height 7
checkbox input "true"
checkbox input "false"
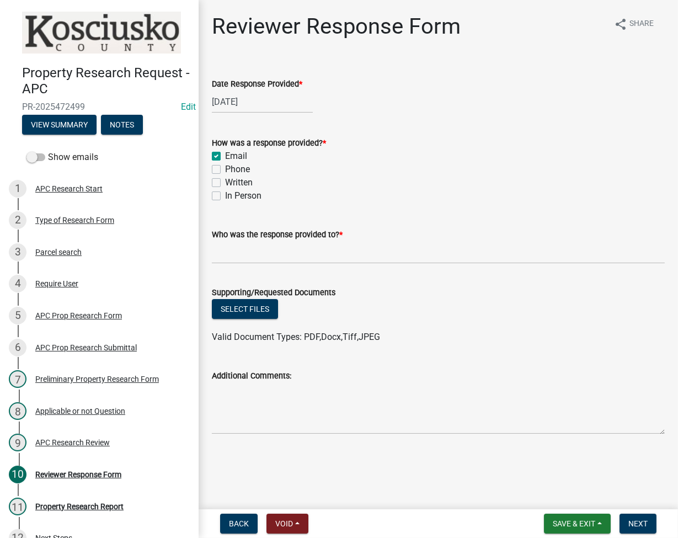
checkbox input "false"
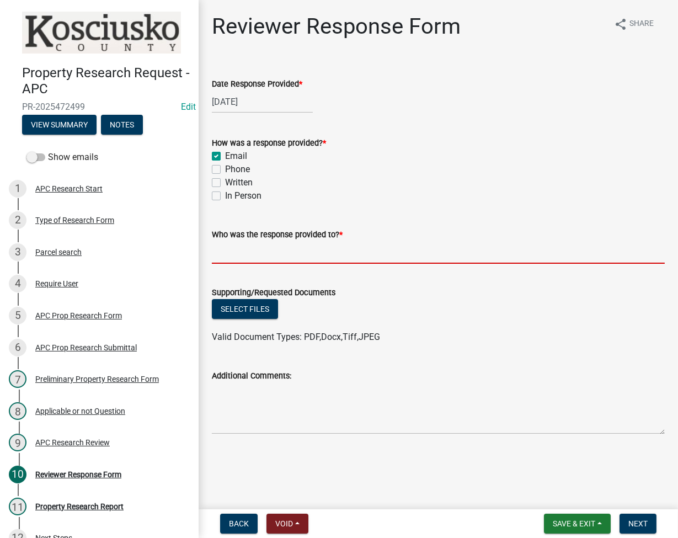
click at [248, 256] on input "Who was the response provided to? *" at bounding box center [438, 252] width 453 height 23
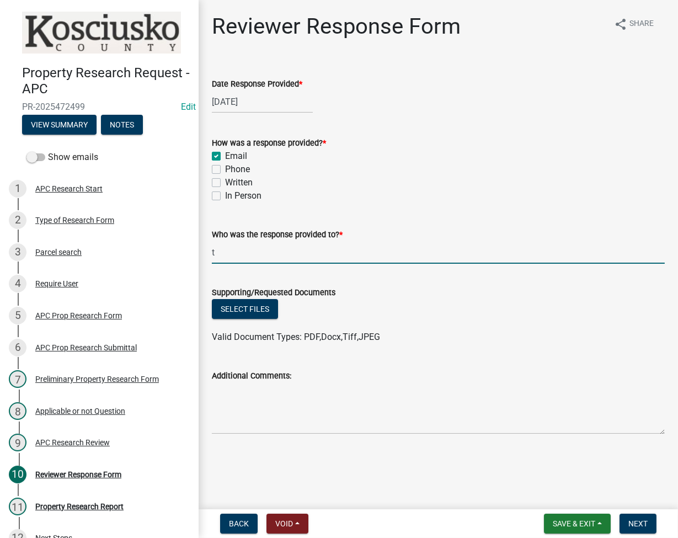
type input "[PERSON_NAME]"
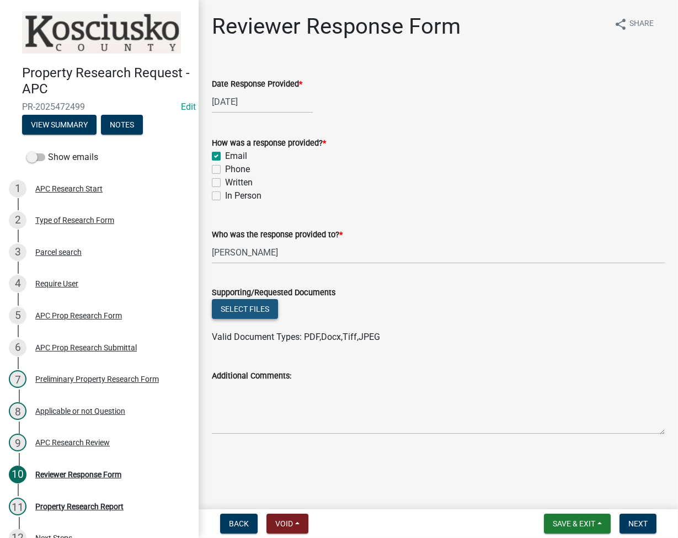
click at [237, 302] on button "Select files" at bounding box center [245, 309] width 66 height 20
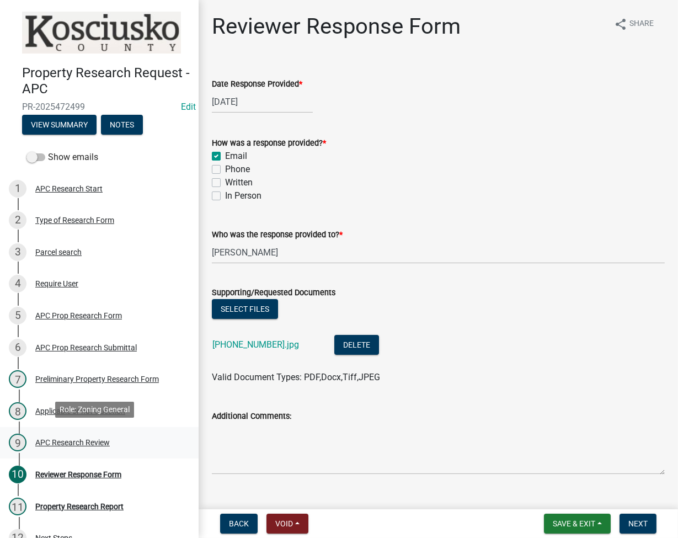
click at [78, 438] on div "APC Research Review" at bounding box center [72, 442] width 74 height 8
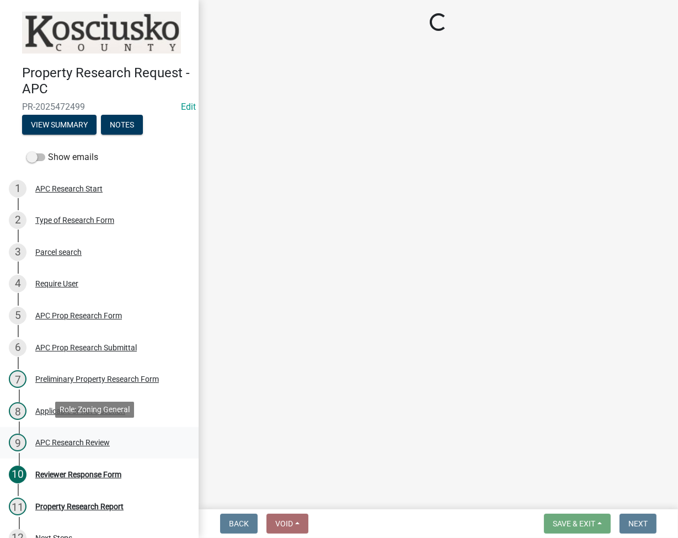
select select "fa378ffa-5b76-4540-9014-3a35c1b5764a"
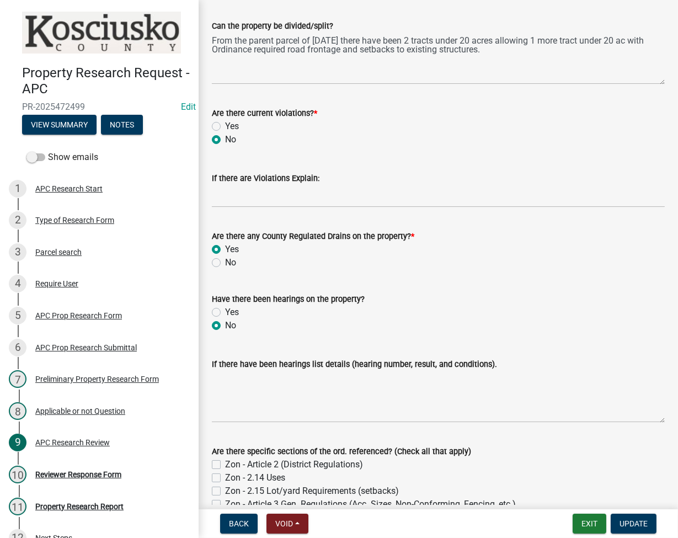
scroll to position [441, 0]
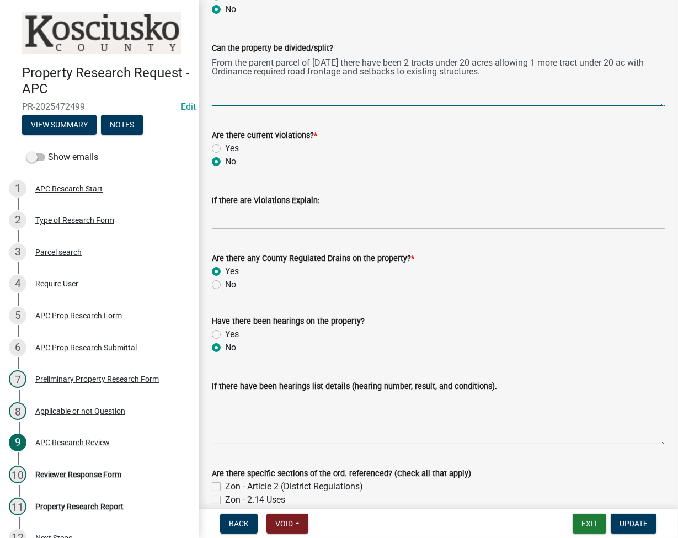
click at [504, 81] on textarea "From the parent parcel of 3/1/75 there have been 2 tracts under 20 acres allowi…" at bounding box center [438, 81] width 453 height 52
type textarea "From the parent parcel of 3/1/75 there have been 2 tracts under 20 acres allowi…"
click at [624, 521] on span "Update" at bounding box center [633, 523] width 28 height 9
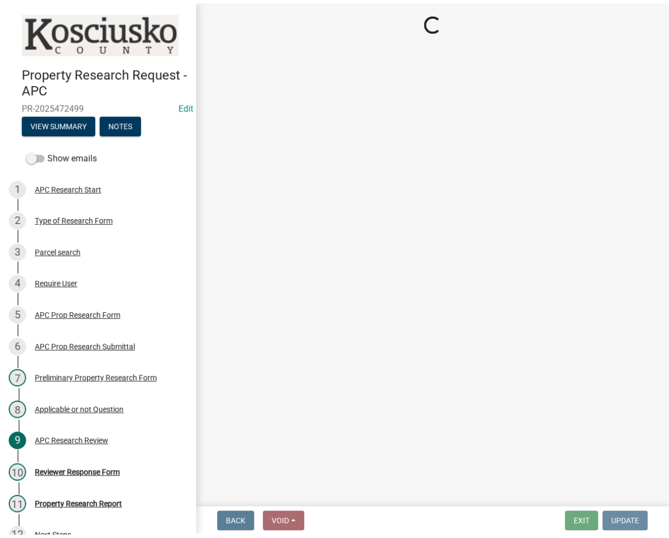
scroll to position [0, 0]
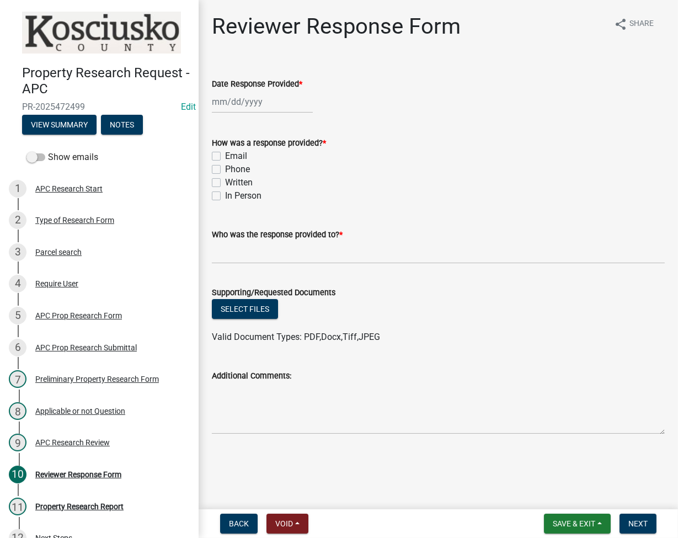
click at [225, 157] on label "Email" at bounding box center [236, 155] width 22 height 13
click at [225, 157] on input "Email" at bounding box center [228, 152] width 7 height 7
checkbox input "true"
checkbox input "false"
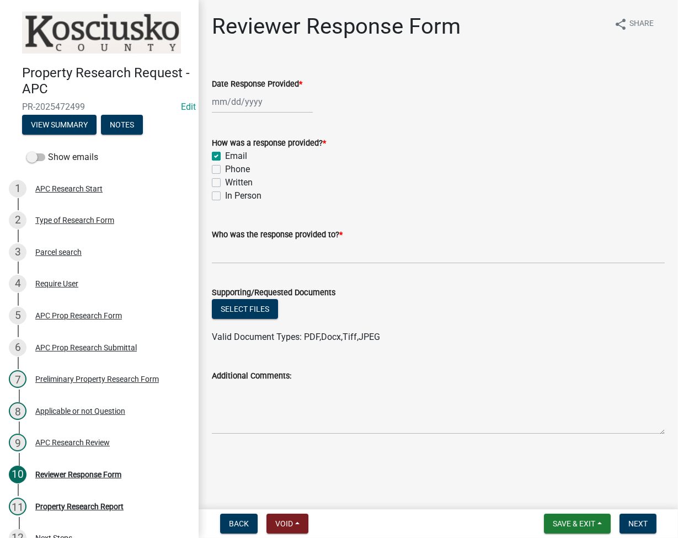
checkbox input "false"
click at [253, 91] on div at bounding box center [262, 101] width 101 height 23
select select "9"
select select "2025"
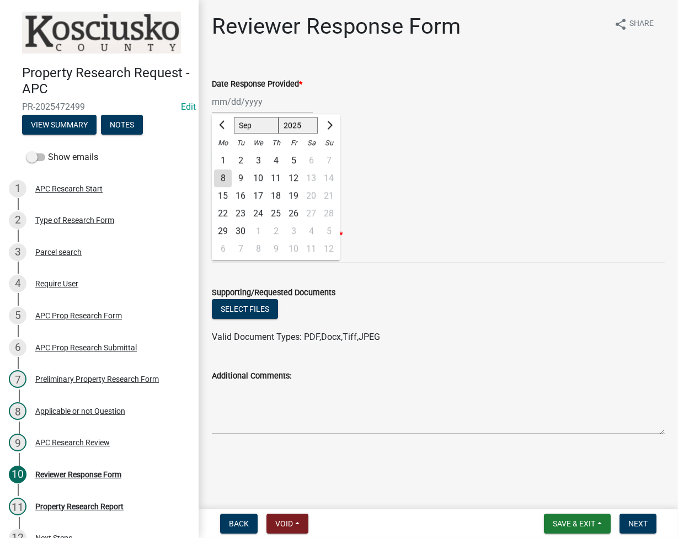
click at [221, 179] on div "8" at bounding box center [223, 178] width 18 height 18
type input "09/08/2025"
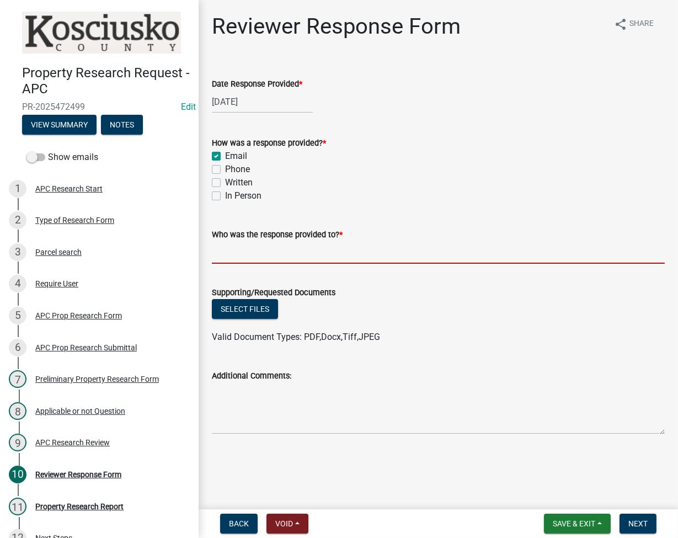
click at [244, 248] on input "Who was the response provided to? *" at bounding box center [438, 252] width 453 height 23
type input "[PERSON_NAME]"
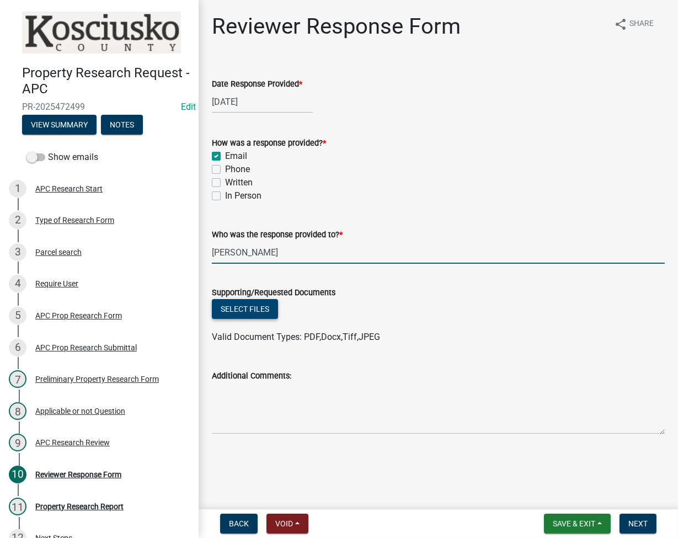
click at [246, 307] on button "Select files" at bounding box center [245, 309] width 66 height 20
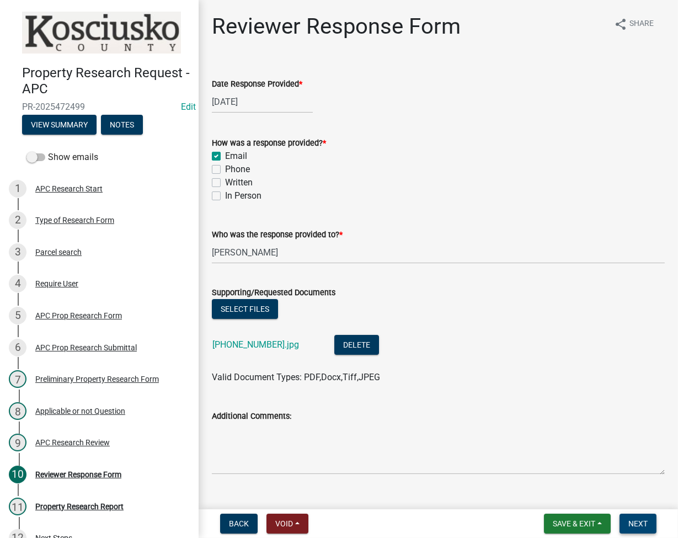
click at [647, 517] on button "Next" at bounding box center [637, 523] width 37 height 20
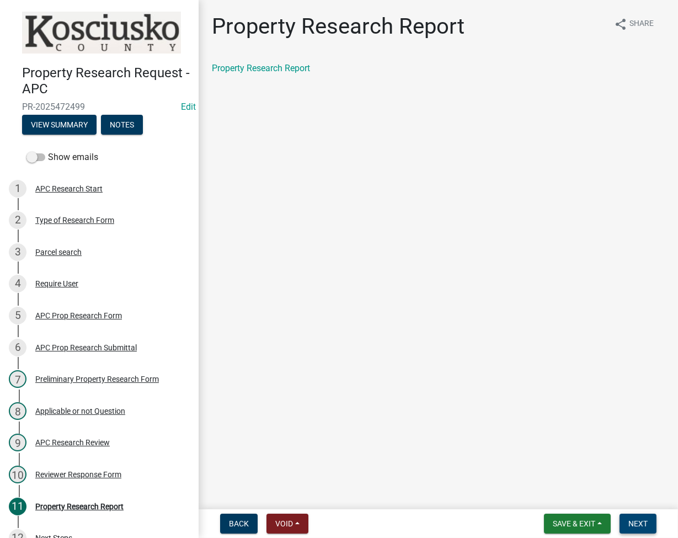
click at [636, 523] on span "Next" at bounding box center [637, 523] width 19 height 9
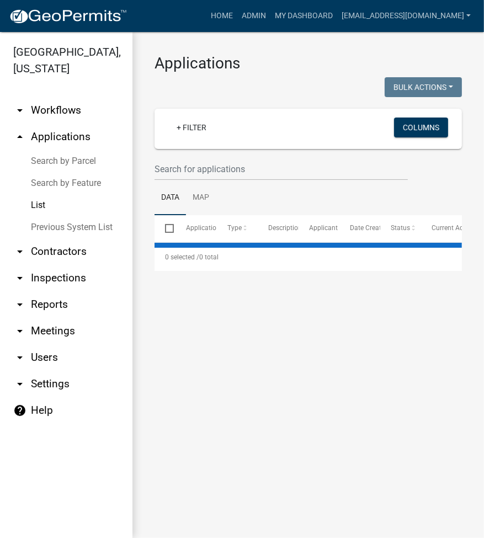
select select "2: 50"
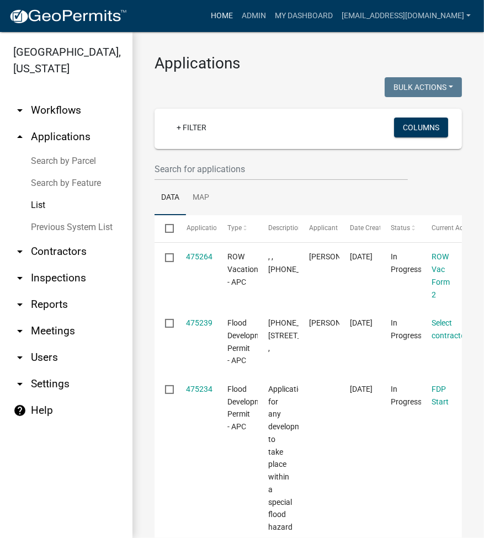
click at [237, 14] on link "Home" at bounding box center [221, 16] width 31 height 21
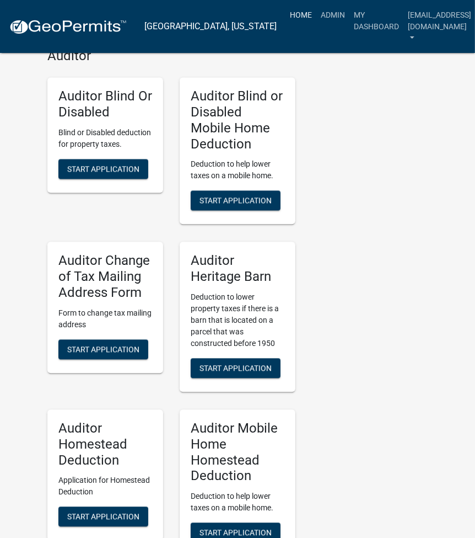
scroll to position [3189, 0]
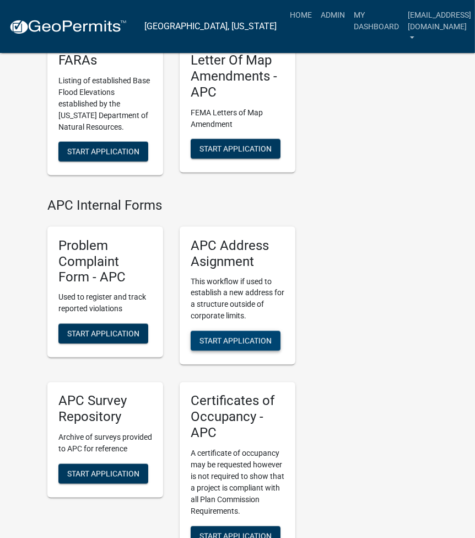
click at [249, 336] on span "Start Application" at bounding box center [236, 340] width 72 height 9
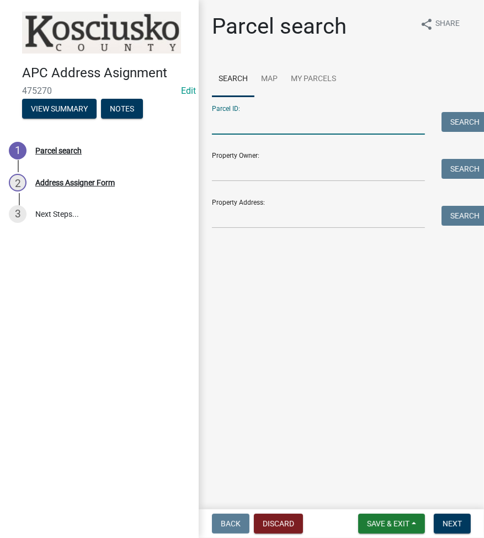
paste input "005-119-005"
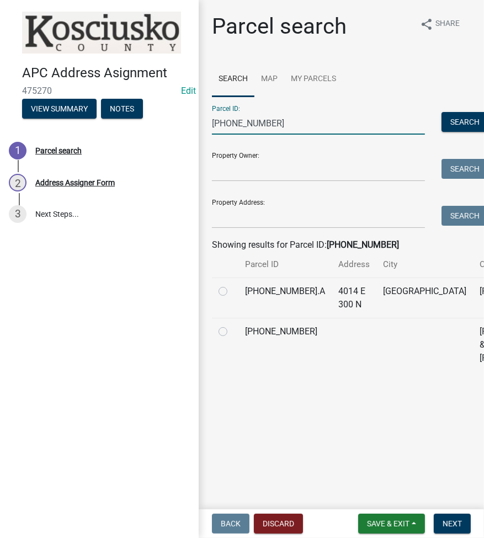
type input "005-119-005"
click at [232, 325] on label at bounding box center [232, 325] width 0 height 0
click at [232, 332] on input "radio" at bounding box center [235, 328] width 7 height 7
radio input "true"
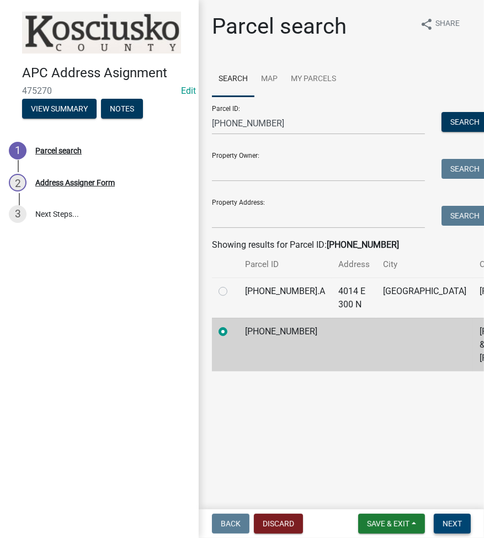
click at [452, 524] on span "Next" at bounding box center [451, 523] width 19 height 9
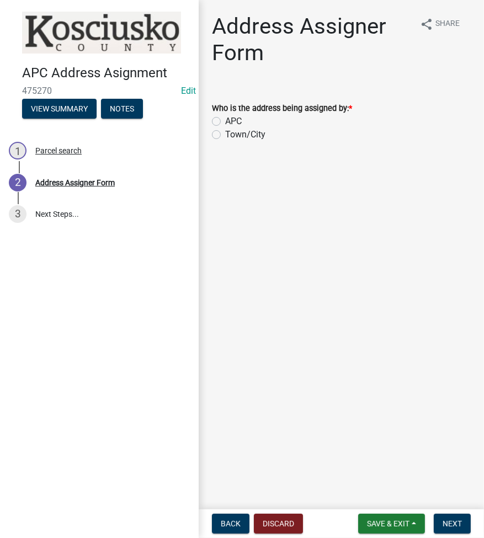
click at [225, 120] on label "APC" at bounding box center [233, 121] width 17 height 13
click at [225, 120] on input "APC" at bounding box center [228, 118] width 7 height 7
radio input "true"
click at [450, 519] on span "Next" at bounding box center [451, 523] width 19 height 9
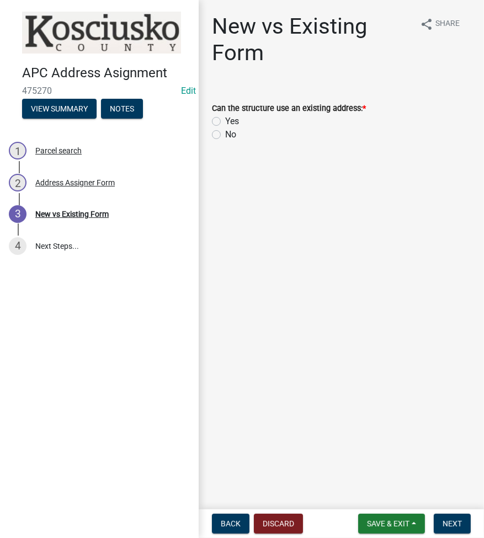
click at [225, 133] on label "No" at bounding box center [230, 134] width 11 height 13
click at [225, 133] on input "No" at bounding box center [228, 131] width 7 height 7
radio input "true"
click at [458, 523] on span "Next" at bounding box center [451, 523] width 19 height 9
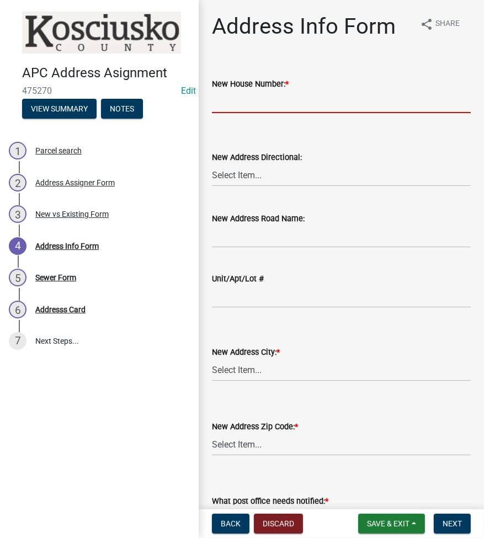
click at [233, 94] on input "New House Number: *" at bounding box center [341, 101] width 259 height 23
type input "3084"
select select "cb6d8625-1401-46f7-8a63-3b4de4b85a43"
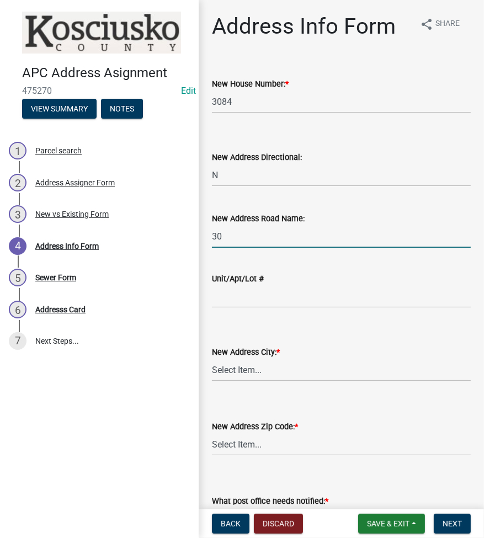
type input "3"
type input "400 E"
select select "ddfc2f93-22be-47c5-adbb-e11b6b687896"
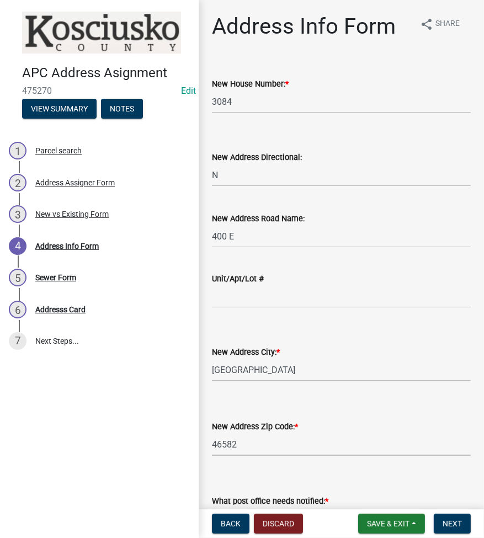
select select "53a6bb67-5518-4a72-a95e-24d6eaa67c14"
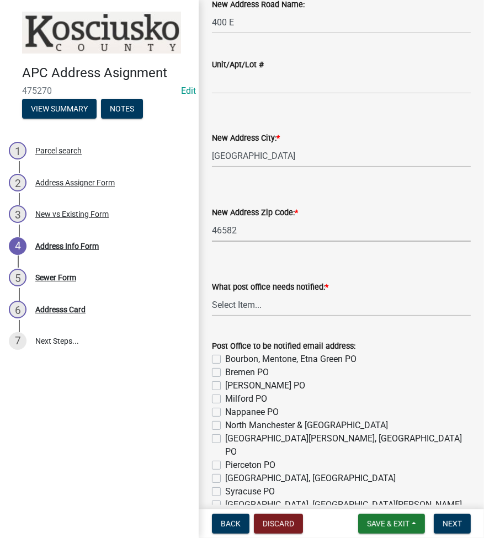
scroll to position [272, 0]
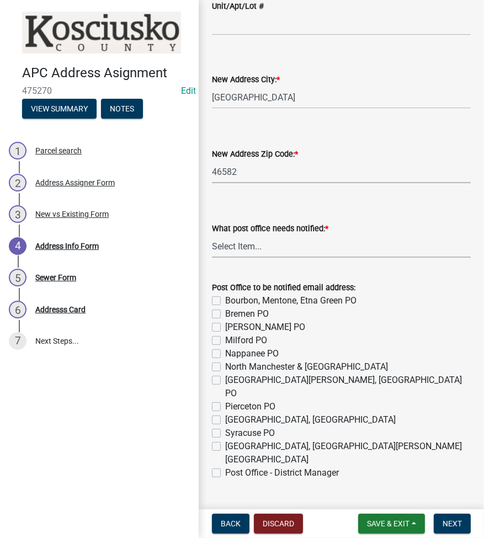
click at [239, 249] on select "Select Item... None Bourbon Bremen Cromwell Mentone Milford Nappanee North Manc…" at bounding box center [341, 246] width 259 height 23
click at [212, 235] on select "Select Item... None Bourbon Bremen Cromwell Mentone Milford Nappanee North Manc…" at bounding box center [341, 246] width 259 height 23
select select "0563639f-7acd-4a06-be3d-72136ab2d1fc"
click at [225, 439] on label "Warsaw, Claypool, Winona Lake PO" at bounding box center [347, 452] width 245 height 26
click at [225, 439] on input "Warsaw, Claypool, Winona Lake PO" at bounding box center [228, 442] width 7 height 7
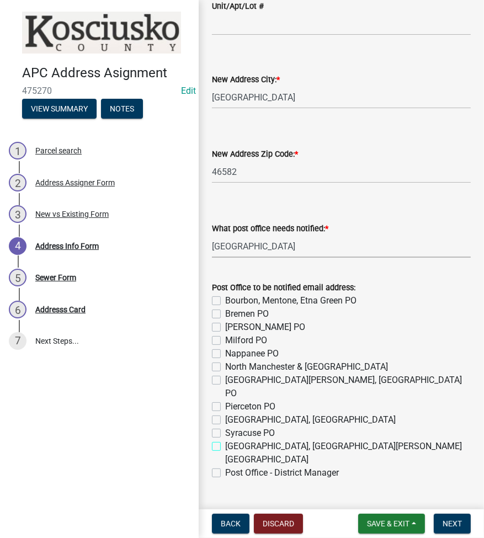
checkbox input "true"
checkbox input "false"
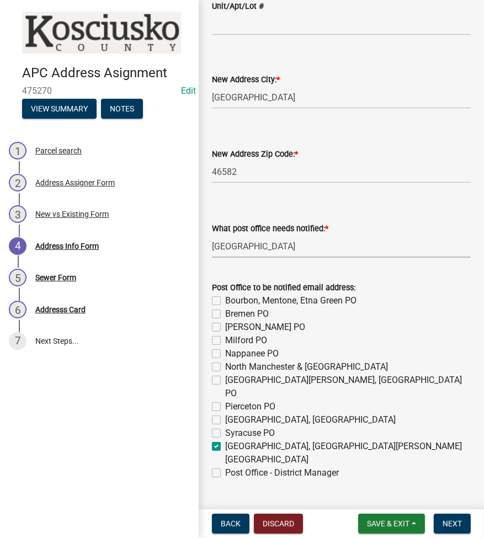
checkbox input "false"
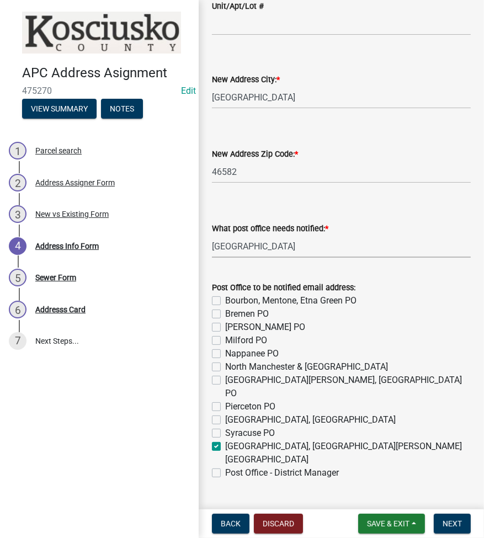
checkbox input "false"
checkbox input "true"
click at [218, 466] on div "Post Office - District Manager" at bounding box center [341, 472] width 259 height 13
click at [225, 466] on label "Post Office - District Manager" at bounding box center [282, 472] width 114 height 13
click at [225, 466] on input "Post Office - District Manager" at bounding box center [228, 469] width 7 height 7
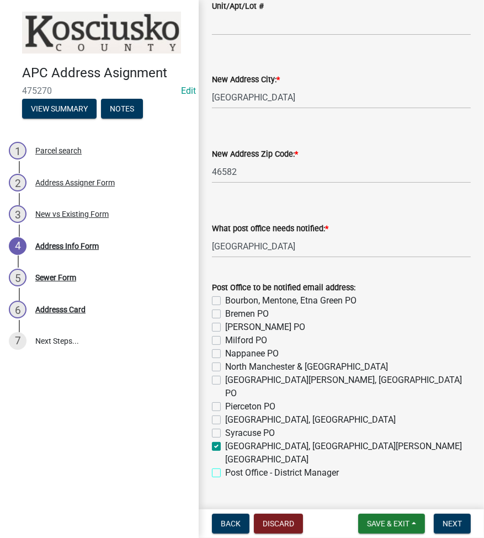
checkbox input "true"
checkbox input "false"
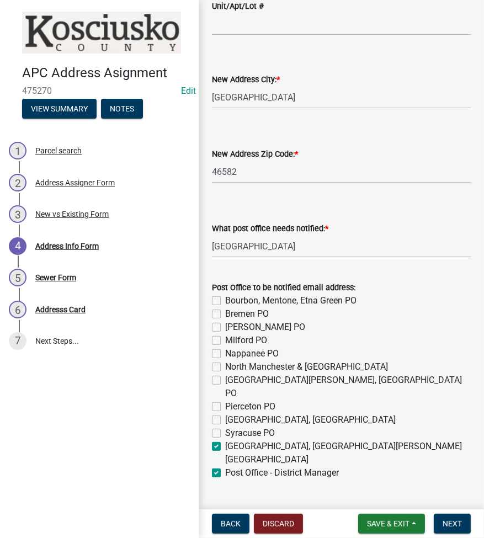
checkbox input "false"
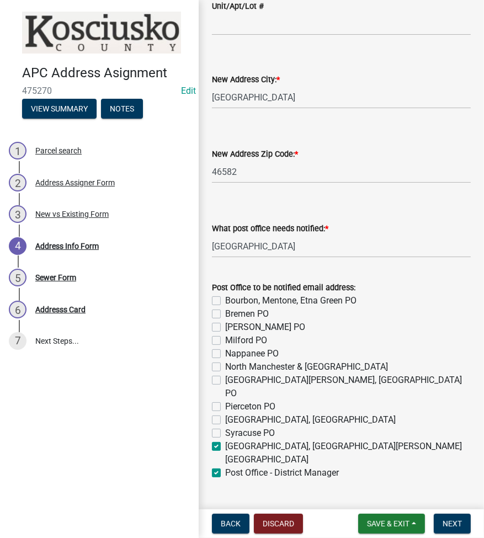
checkbox input "false"
checkbox input "true"
click at [447, 523] on span "Next" at bounding box center [451, 523] width 19 height 9
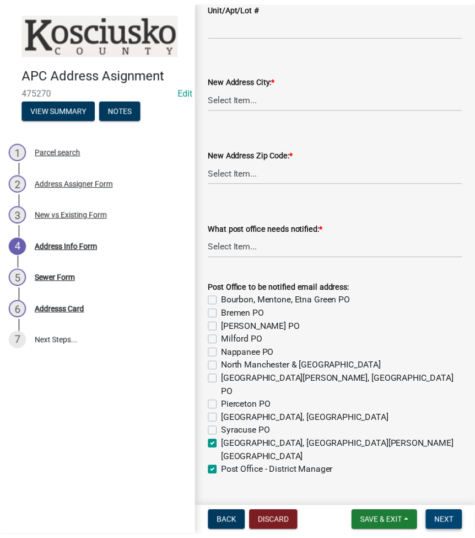
scroll to position [0, 0]
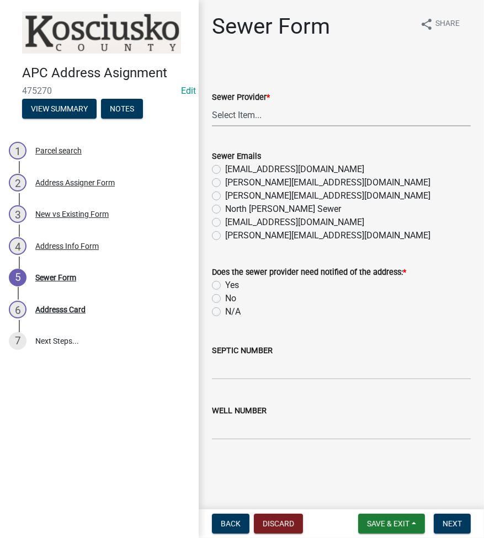
click at [258, 117] on select "Select Item... N/A Turkey Creek City of Warsaw Lakeland Sewer Town of North Web…" at bounding box center [341, 115] width 259 height 23
click at [212, 104] on select "Select Item... N/A Turkey Creek City of Warsaw Lakeland Sewer Town of North Web…" at bounding box center [341, 115] width 259 height 23
select select "523673c0-1176-4203-96db-de6e9efd0509"
click at [225, 298] on label "No" at bounding box center [230, 298] width 11 height 13
click at [225, 298] on input "No" at bounding box center [228, 295] width 7 height 7
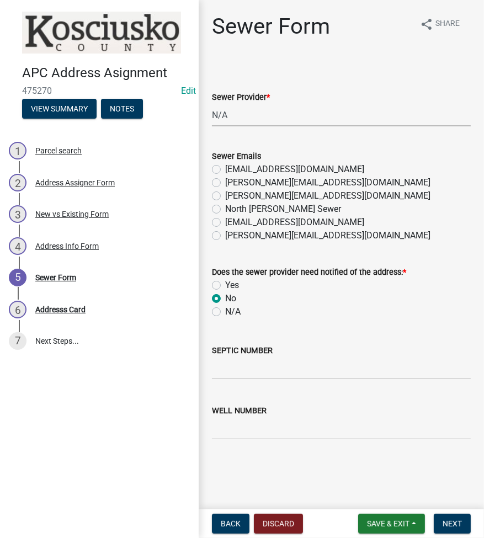
radio input "true"
click at [227, 362] on input "SEPTIC NUMBER" at bounding box center [341, 368] width 259 height 23
type input "20037"
type input "15181"
click at [449, 530] on button "Next" at bounding box center [451, 523] width 37 height 20
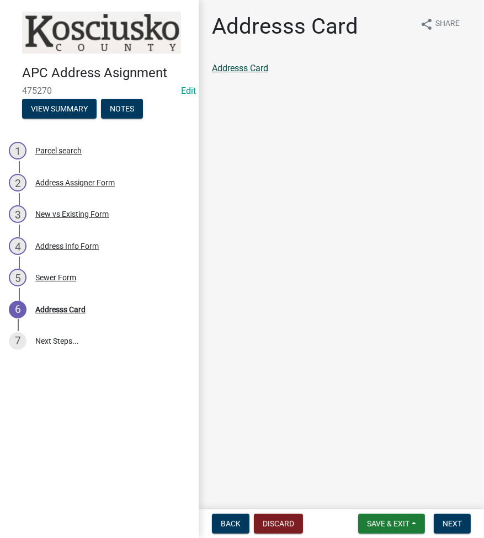
click at [241, 68] on link "Addresss Card" at bounding box center [240, 68] width 56 height 10
click at [456, 517] on button "Next" at bounding box center [451, 523] width 37 height 20
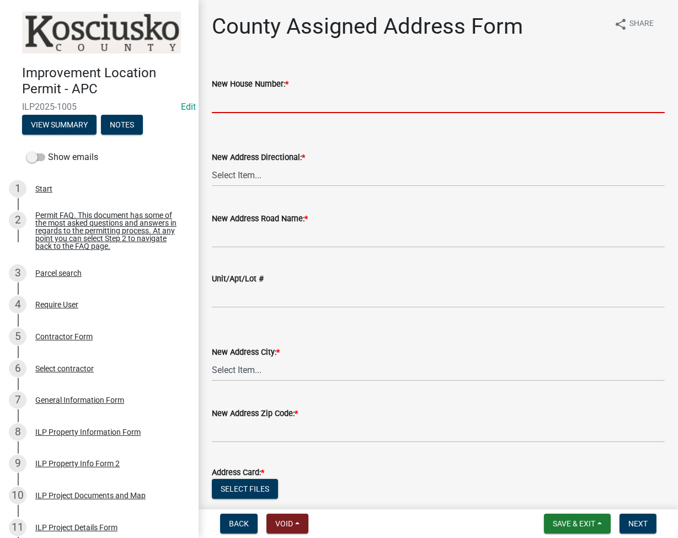
click at [286, 92] on input "New House Number: *" at bounding box center [438, 101] width 453 height 23
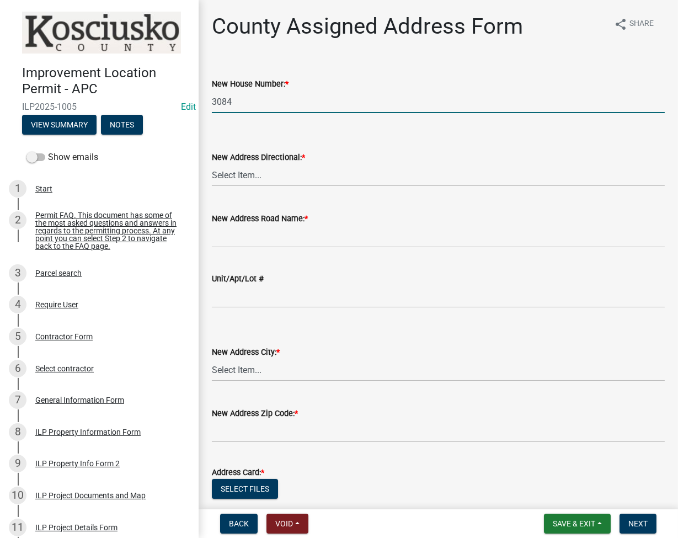
type input "3084"
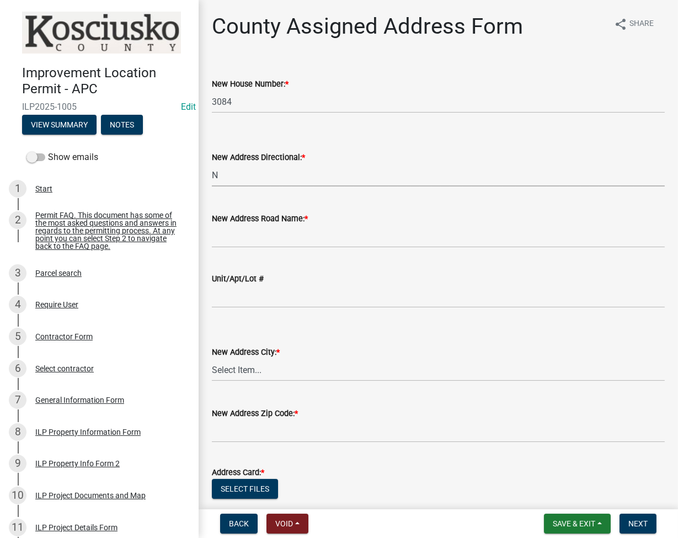
select select "57d3dbe1-f48f-4c9f-af6d-6c7a2e9f3087"
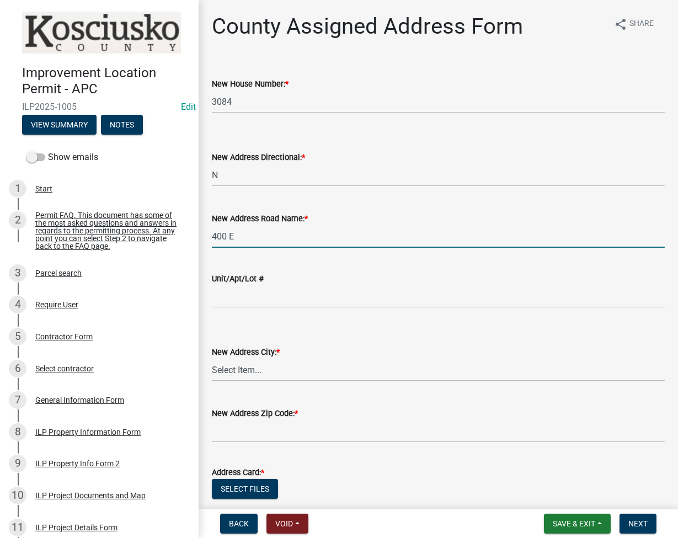
type input "400 E"
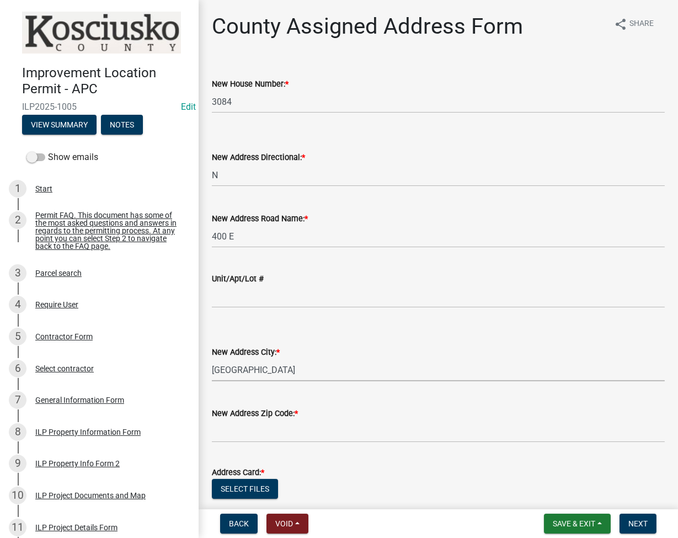
select select "b9c97ed9-41f4-4f2e-80f7-d2436b6d337b"
type input "46582"
click at [244, 488] on button "Select files" at bounding box center [245, 489] width 66 height 20
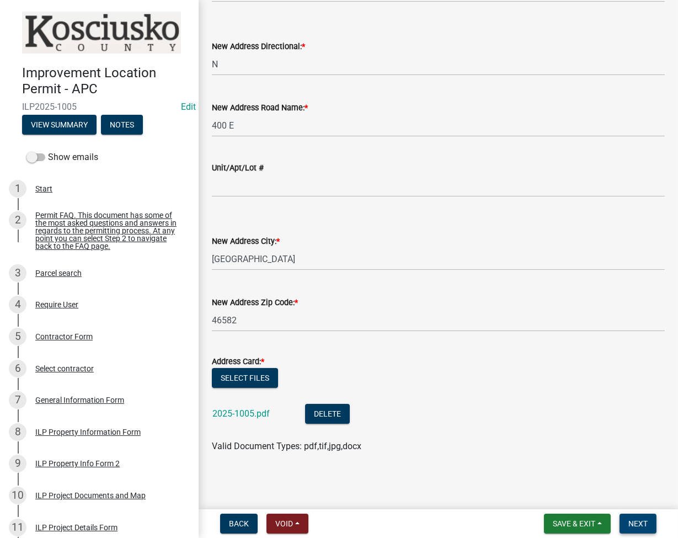
click at [646, 520] on span "Next" at bounding box center [637, 523] width 19 height 9
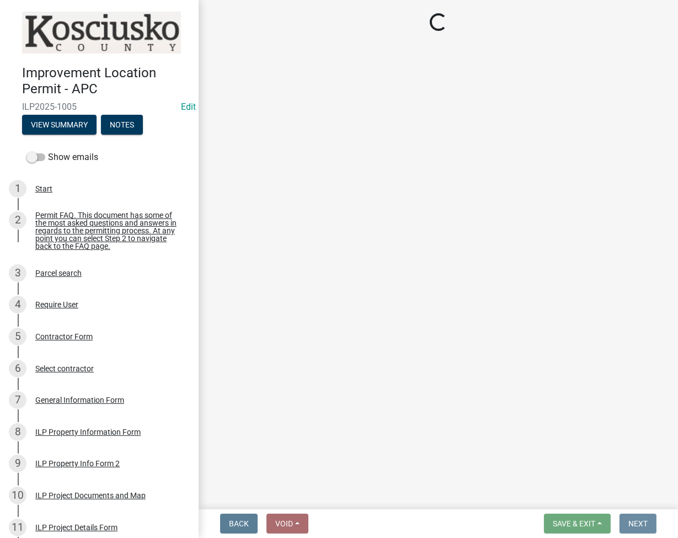
scroll to position [0, 0]
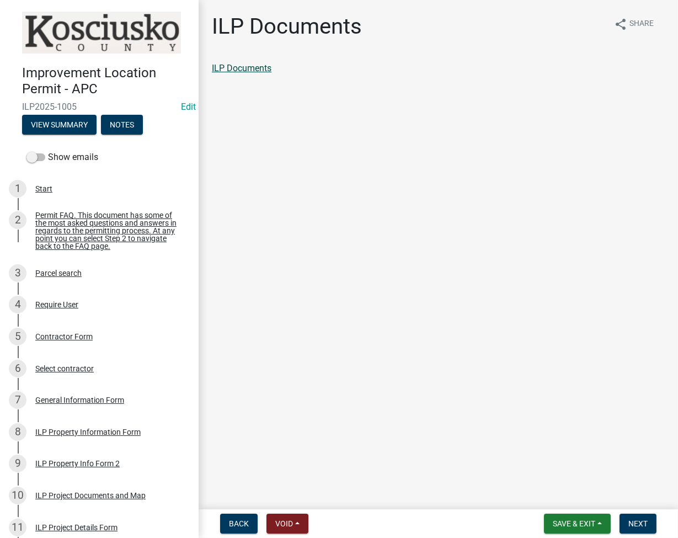
click at [242, 69] on link "ILP Documents" at bounding box center [242, 68] width 60 height 10
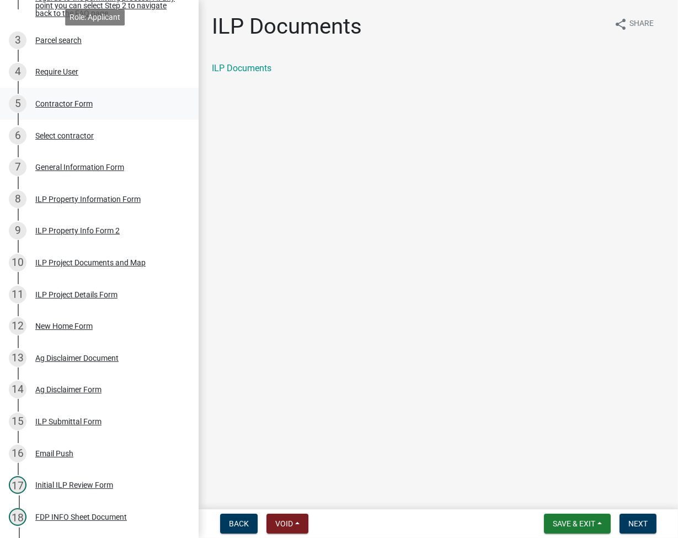
scroll to position [294, 0]
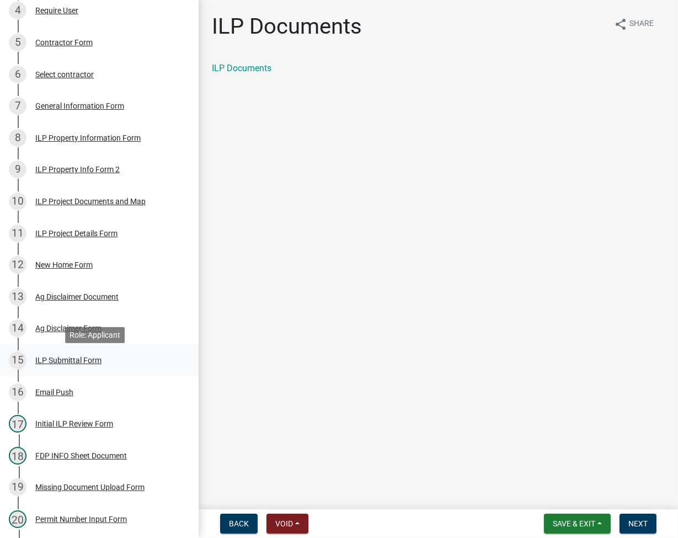
click at [66, 364] on div "ILP Submittal Form" at bounding box center [68, 360] width 66 height 8
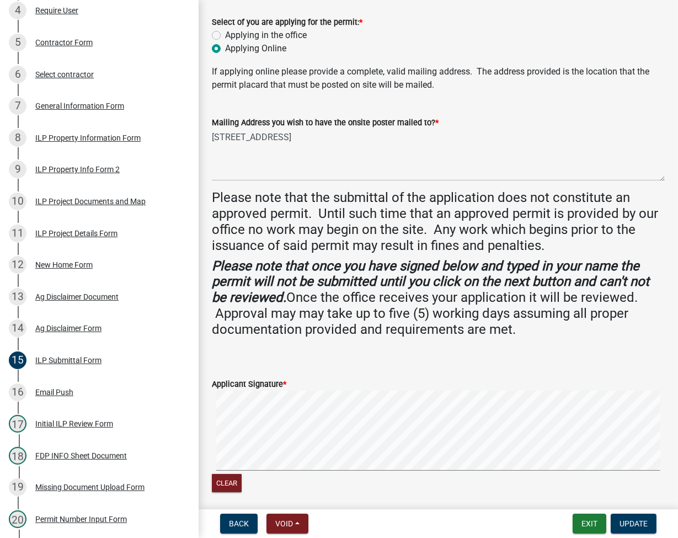
scroll to position [300, 0]
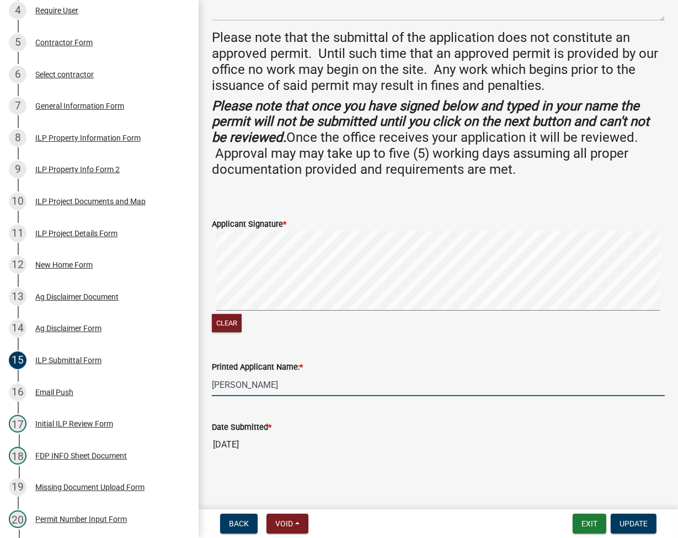
drag, startPoint x: 212, startPoint y: 379, endPoint x: 273, endPoint y: 380, distance: 60.7
click at [273, 380] on input "[PERSON_NAME]" at bounding box center [438, 384] width 453 height 23
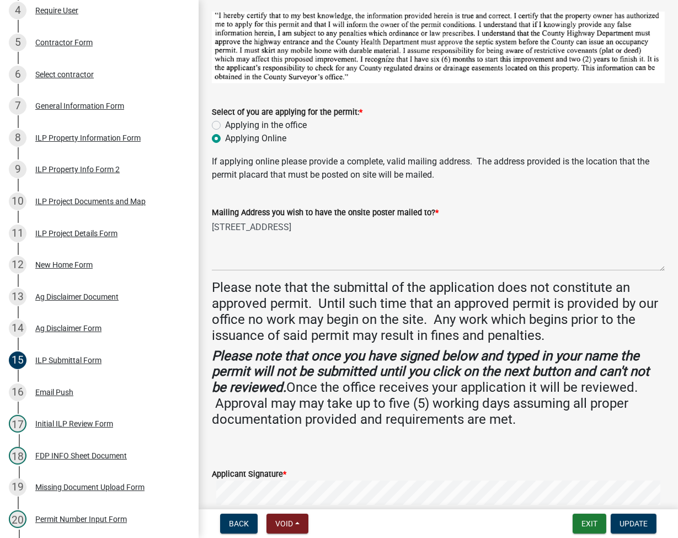
scroll to position [0, 0]
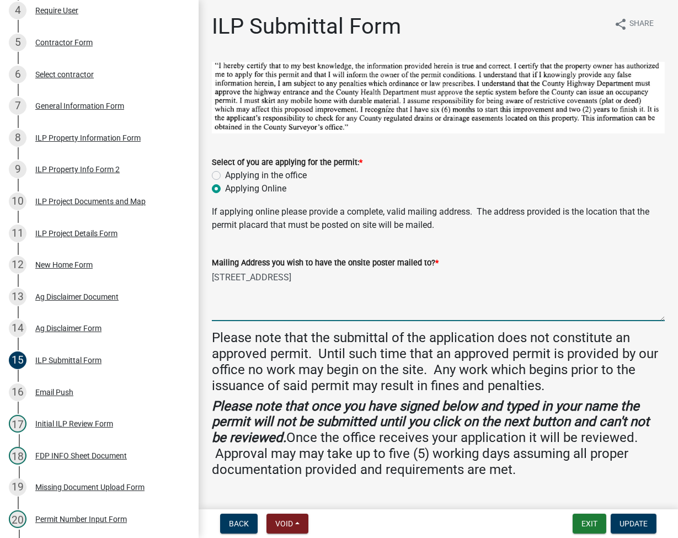
drag, startPoint x: 213, startPoint y: 274, endPoint x: 332, endPoint y: 291, distance: 120.2
click at [332, 291] on textarea "[STREET_ADDRESS]" at bounding box center [438, 295] width 453 height 52
click at [421, 114] on img at bounding box center [438, 98] width 453 height 72
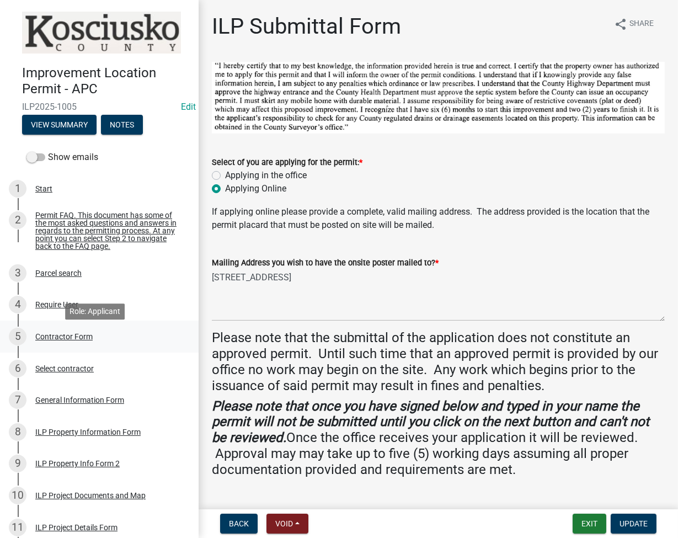
click at [73, 338] on div "Contractor Form" at bounding box center [63, 336] width 57 height 8
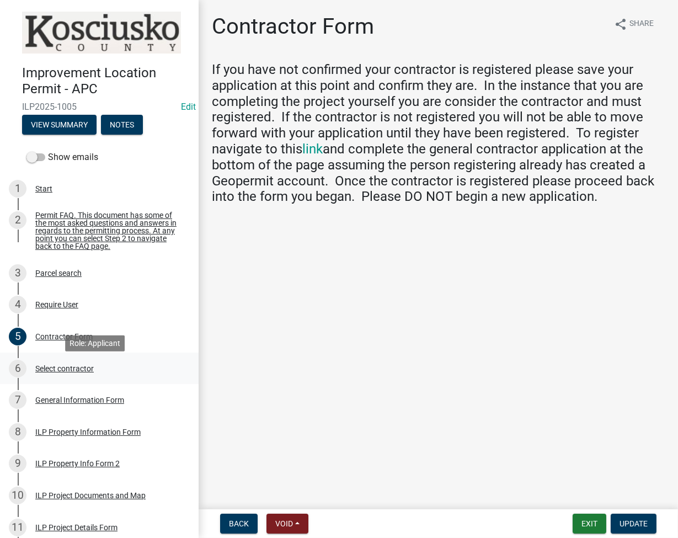
click at [66, 372] on div "Select contractor" at bounding box center [64, 368] width 58 height 8
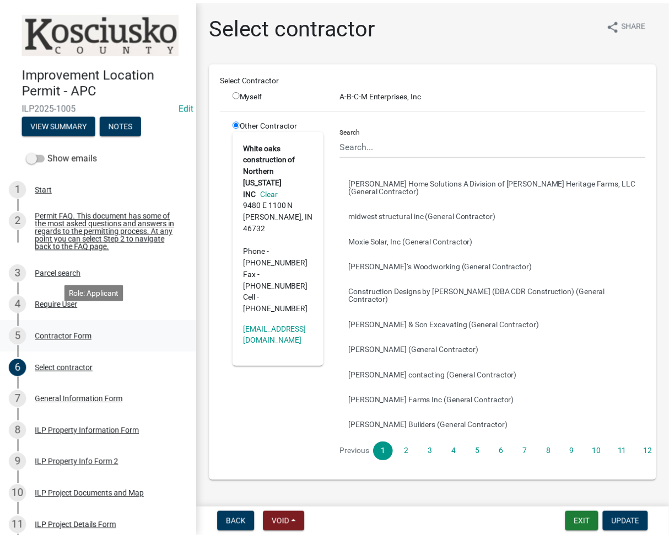
scroll to position [589, 0]
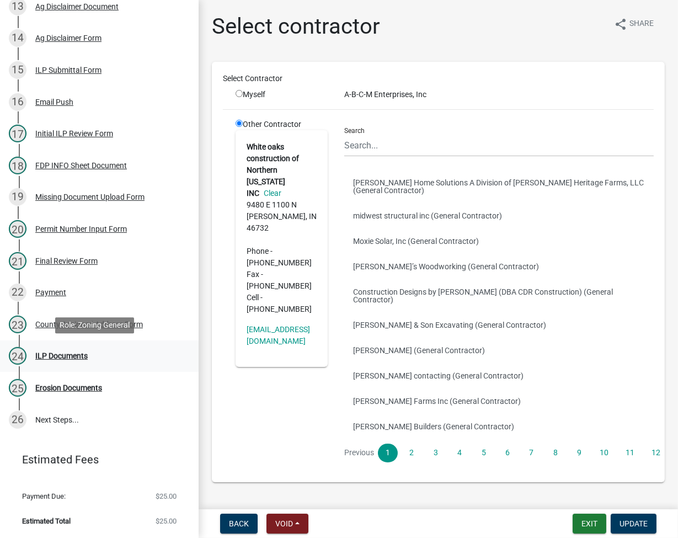
click at [72, 353] on div "ILP Documents" at bounding box center [61, 356] width 52 height 8
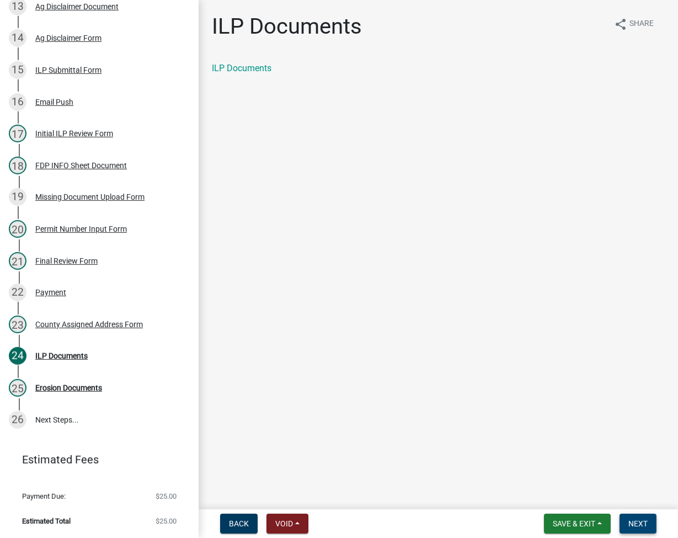
click at [641, 529] on button "Next" at bounding box center [637, 523] width 37 height 20
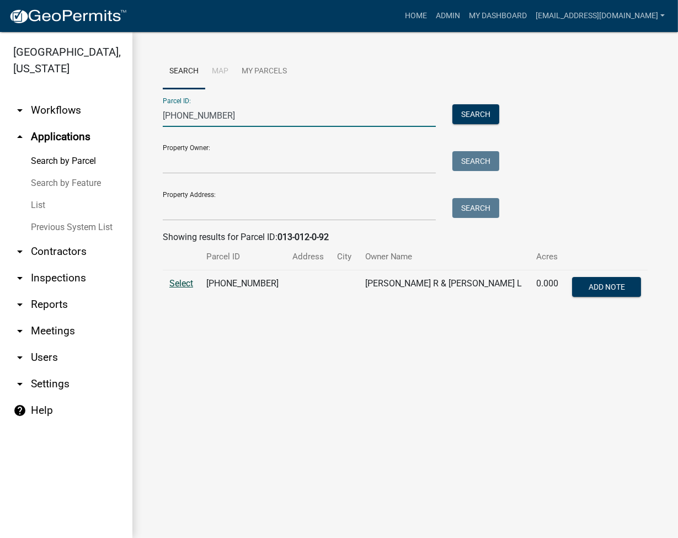
type input "[PHONE_NUMBER]"
click at [181, 279] on span "Select" at bounding box center [181, 283] width 24 height 10
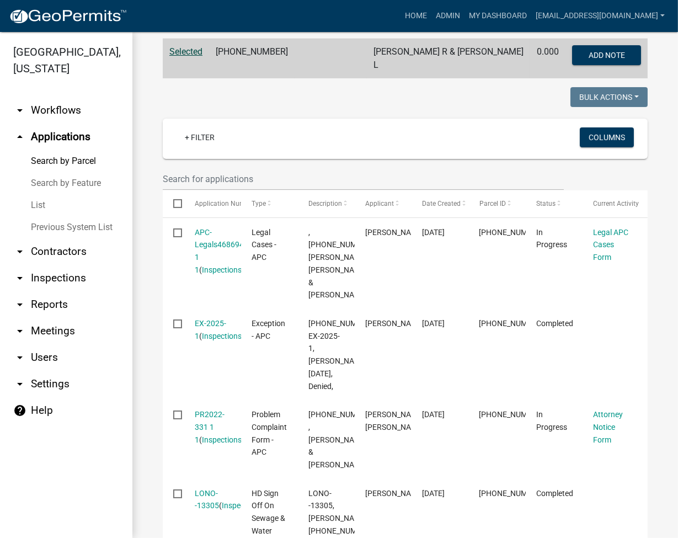
scroll to position [294, 0]
